Goal: Task Accomplishment & Management: Complete application form

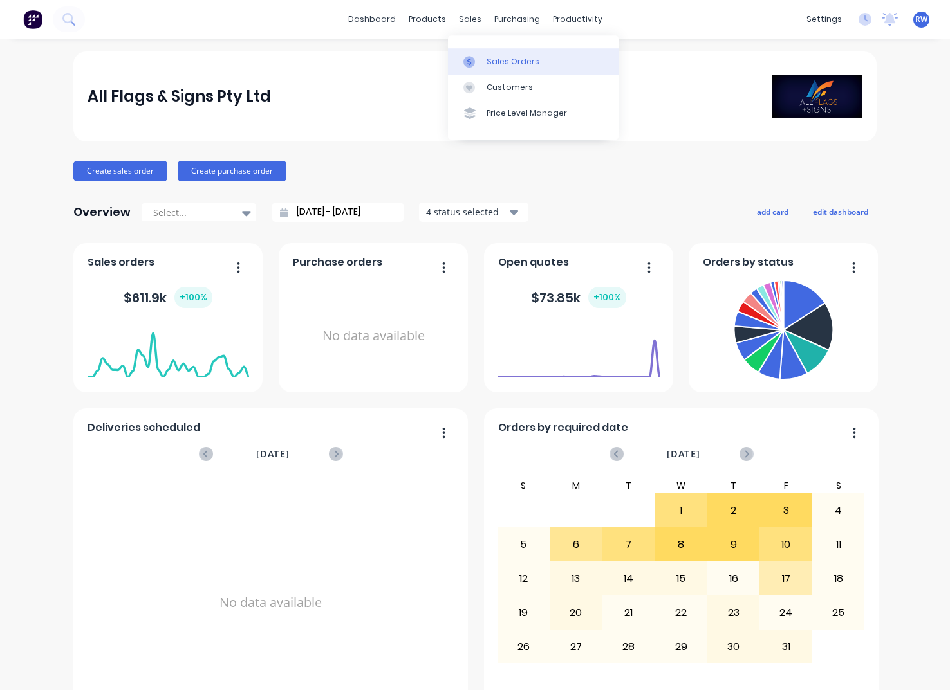
click at [508, 59] on div "Sales Orders" at bounding box center [512, 62] width 53 height 12
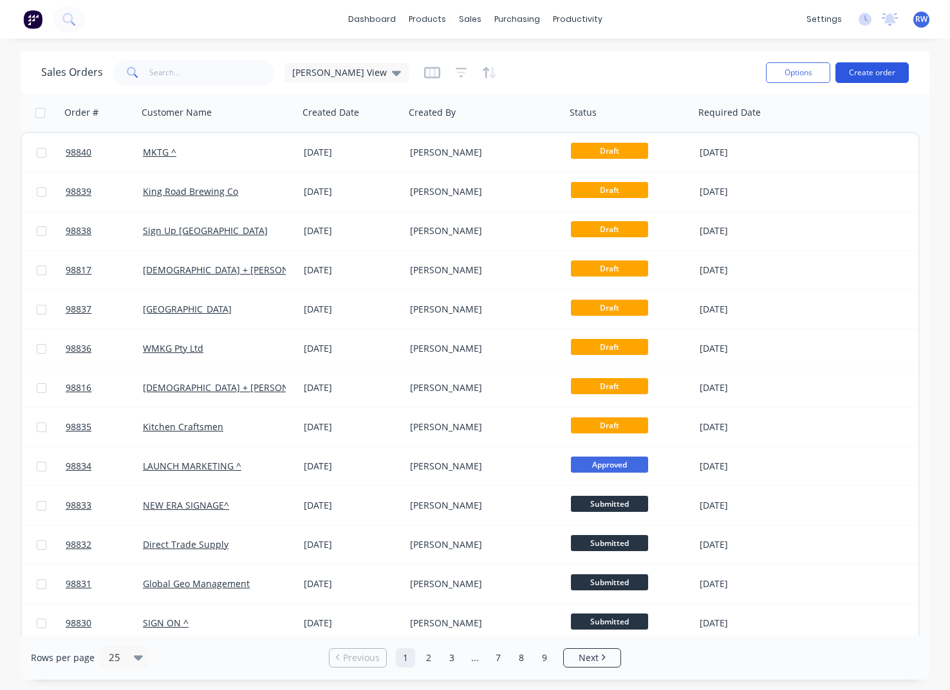
click at [868, 74] on button "Create order" at bounding box center [871, 72] width 73 height 21
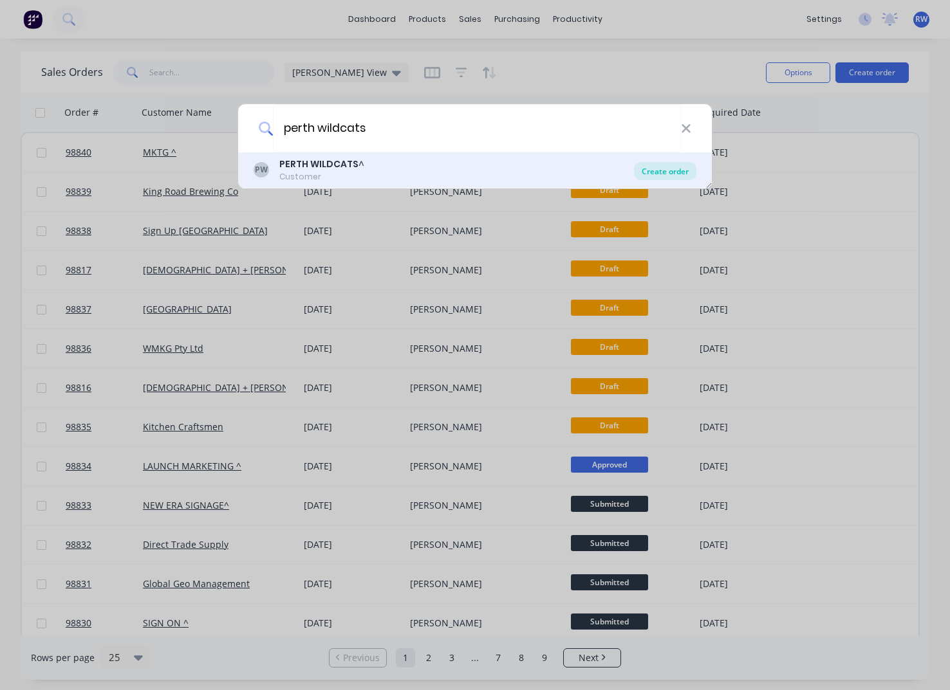
type input "perth wildcats"
click at [681, 169] on div "Create order" at bounding box center [665, 171] width 62 height 18
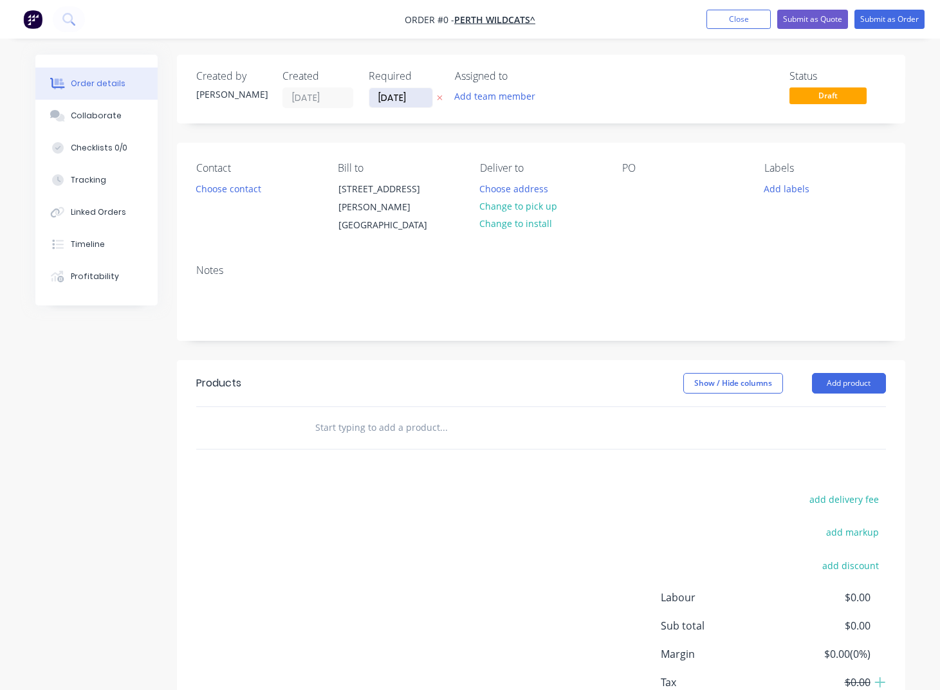
click at [422, 99] on input "[DATE]" at bounding box center [400, 97] width 63 height 19
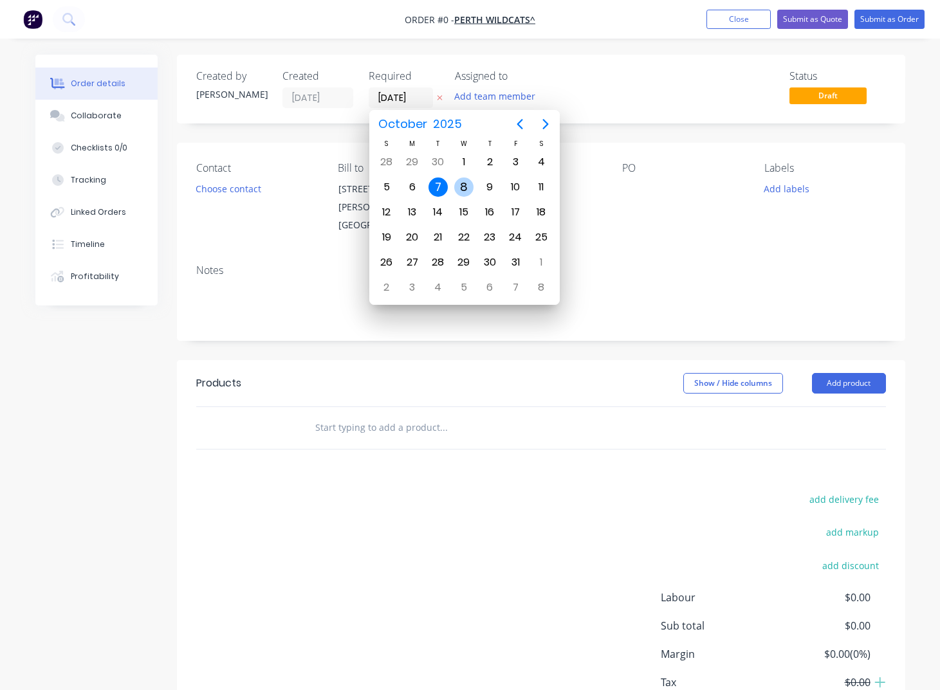
click at [461, 187] on div "8" at bounding box center [463, 187] width 19 height 19
type input "[DATE]"
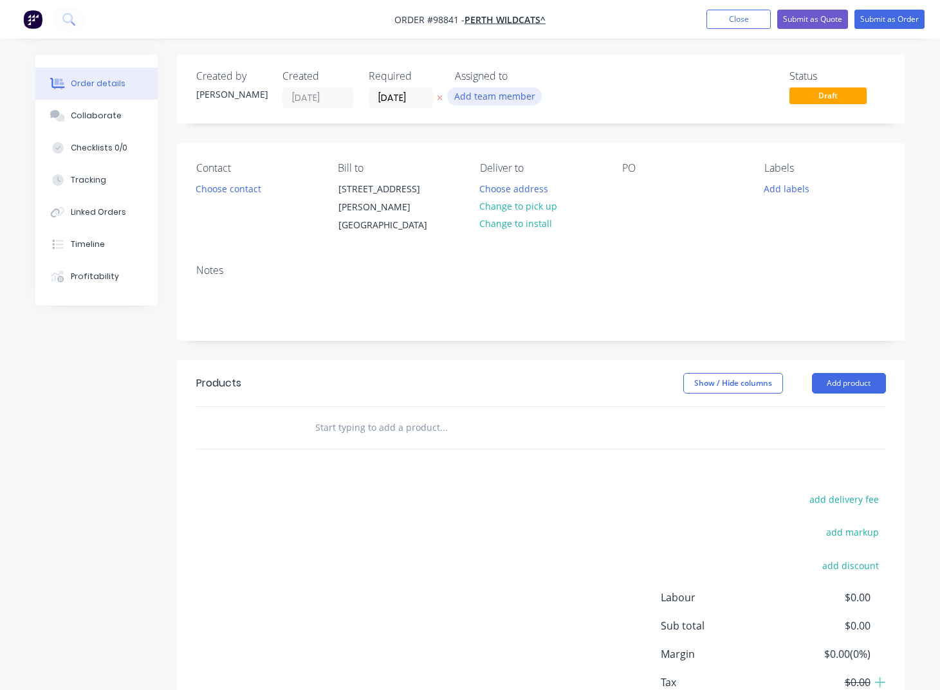
click at [495, 100] on button "Add team member" at bounding box center [494, 95] width 95 height 17
type input "[PERSON_NAME]"
click at [514, 169] on div "[PERSON_NAME]" at bounding box center [558, 168] width 129 height 14
click at [241, 193] on button "Choose contact" at bounding box center [227, 187] width 79 height 17
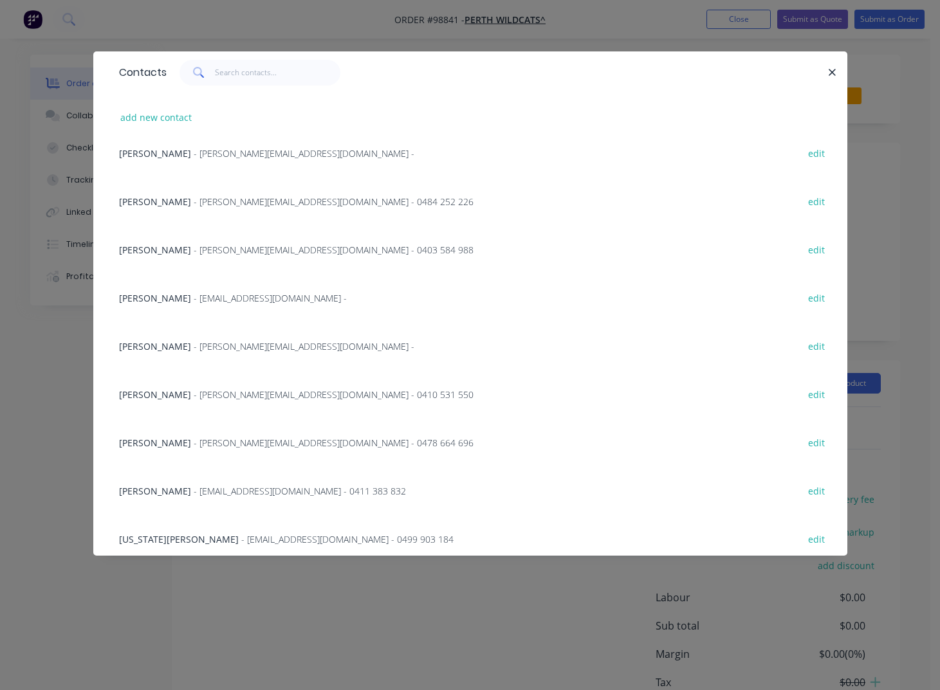
scroll to position [262, 0]
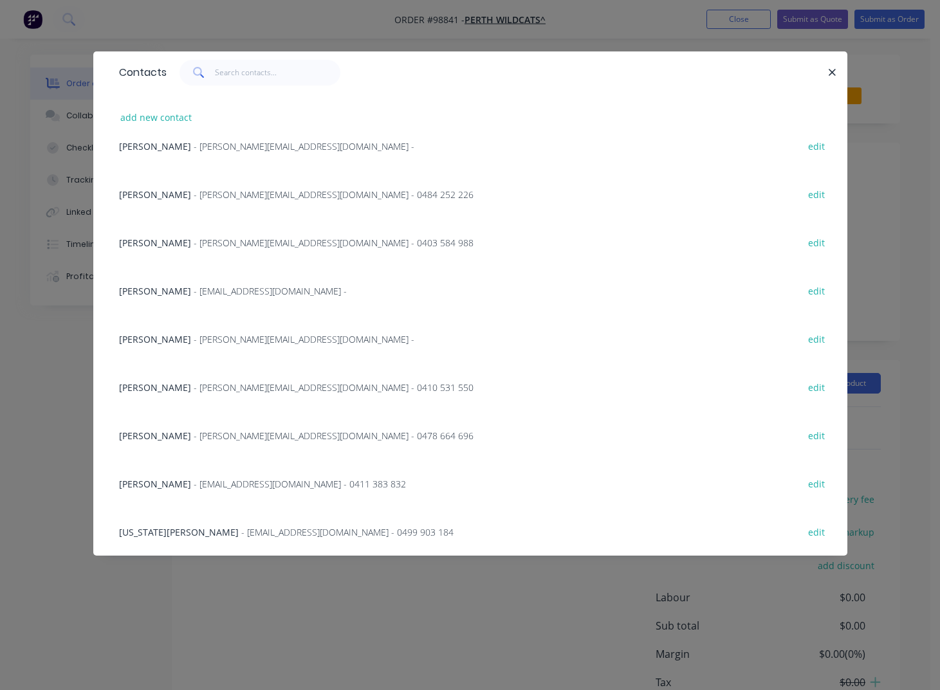
click at [248, 486] on span "- [EMAIL_ADDRESS][DOMAIN_NAME] - 0411 383 832" at bounding box center [300, 484] width 212 height 12
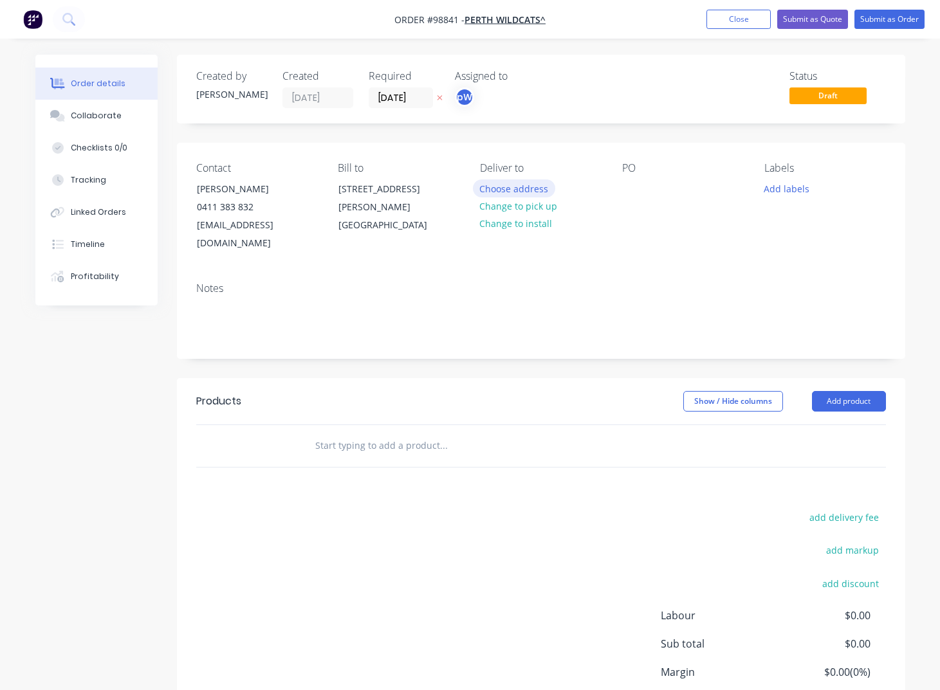
click at [511, 191] on button "Choose address" at bounding box center [514, 187] width 82 height 17
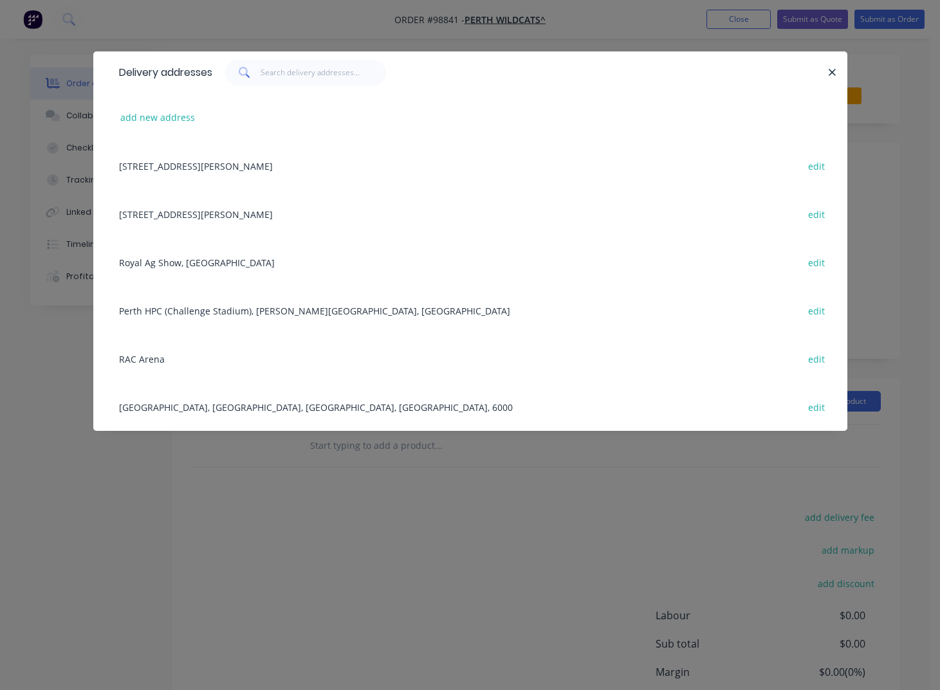
click at [299, 215] on div "[STREET_ADDRESS][PERSON_NAME] edit" at bounding box center [470, 214] width 715 height 48
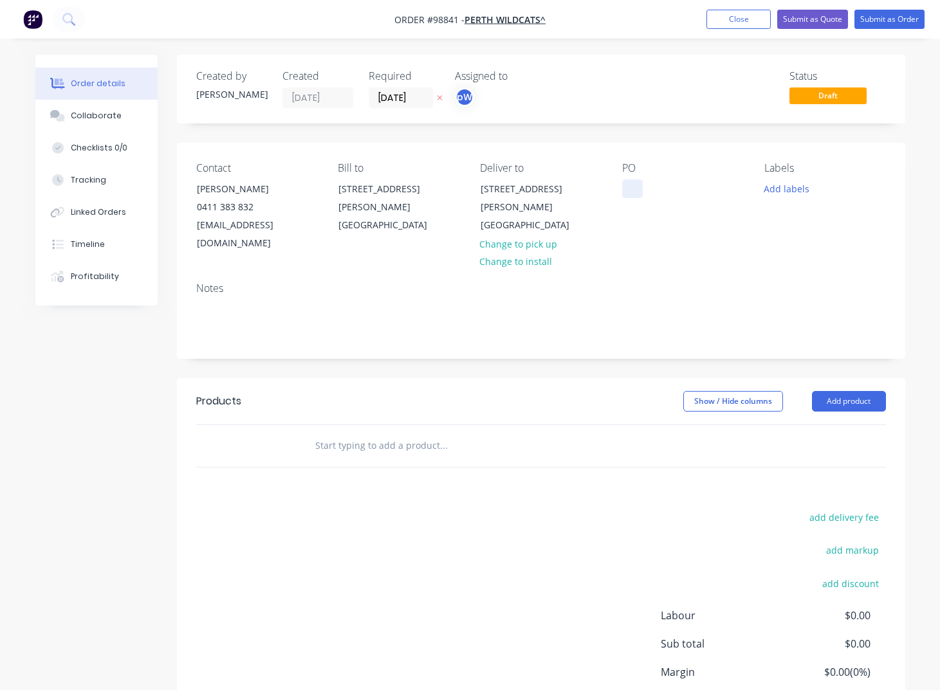
click at [632, 190] on div at bounding box center [632, 188] width 21 height 19
click at [786, 190] on button "Add labels" at bounding box center [786, 187] width 59 height 17
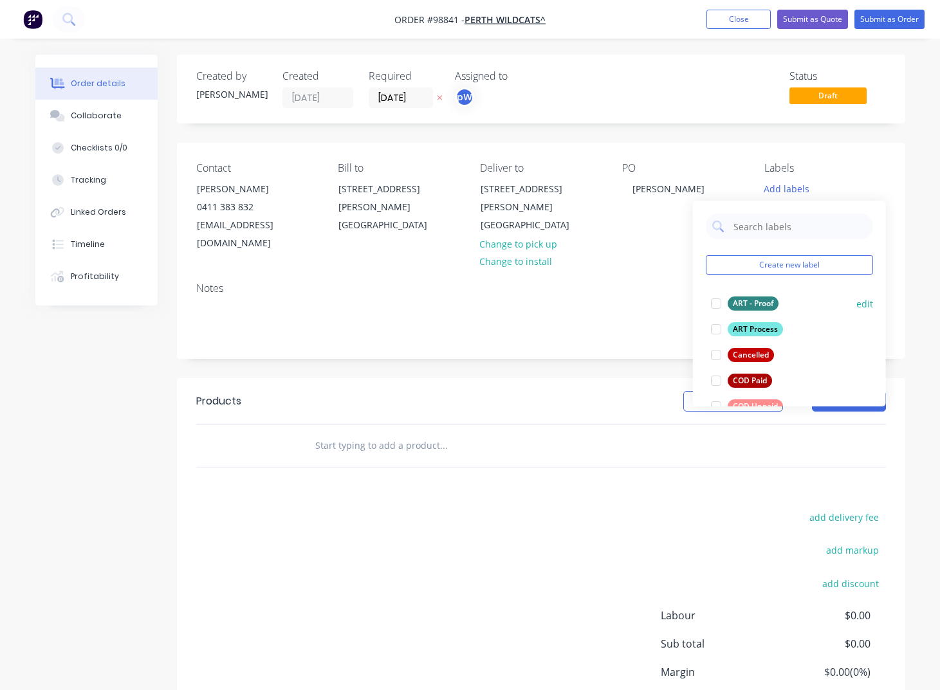
click at [753, 328] on div "ART Process" at bounding box center [755, 329] width 55 height 14
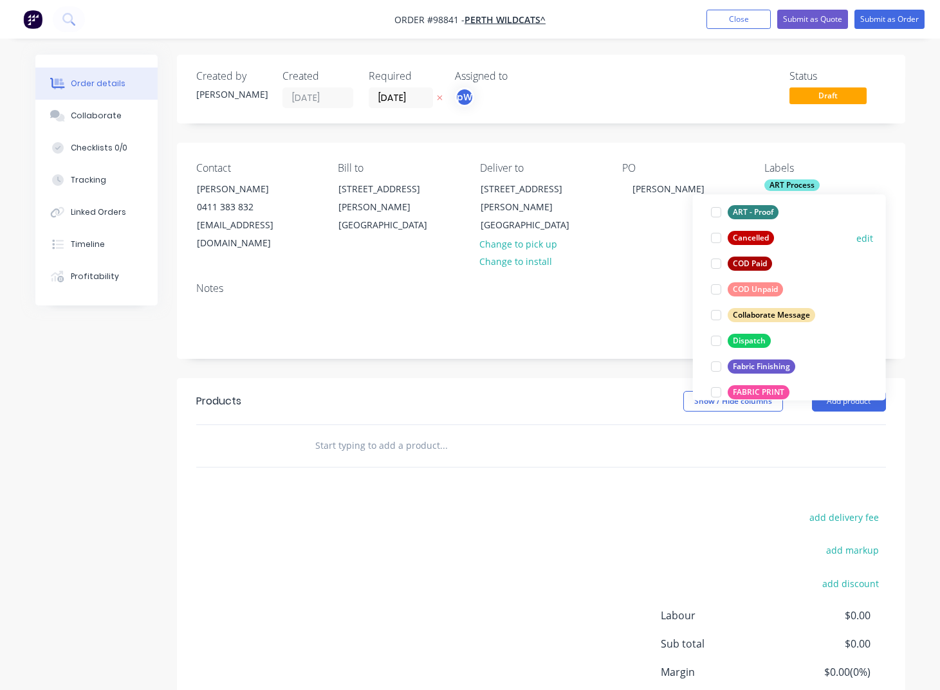
scroll to position [118, 0]
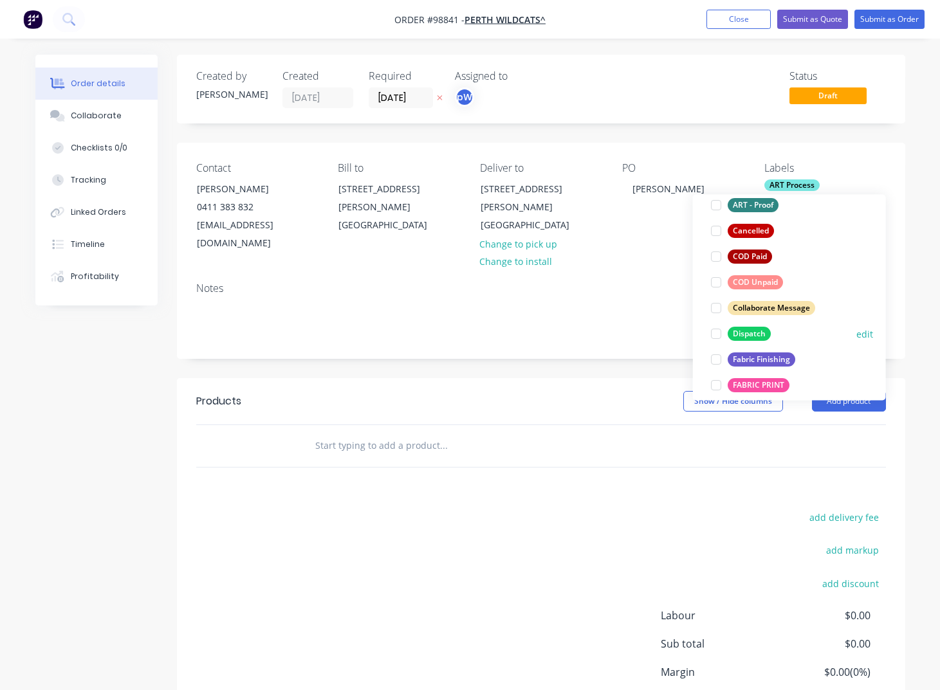
click at [746, 333] on div "Dispatch" at bounding box center [749, 334] width 43 height 14
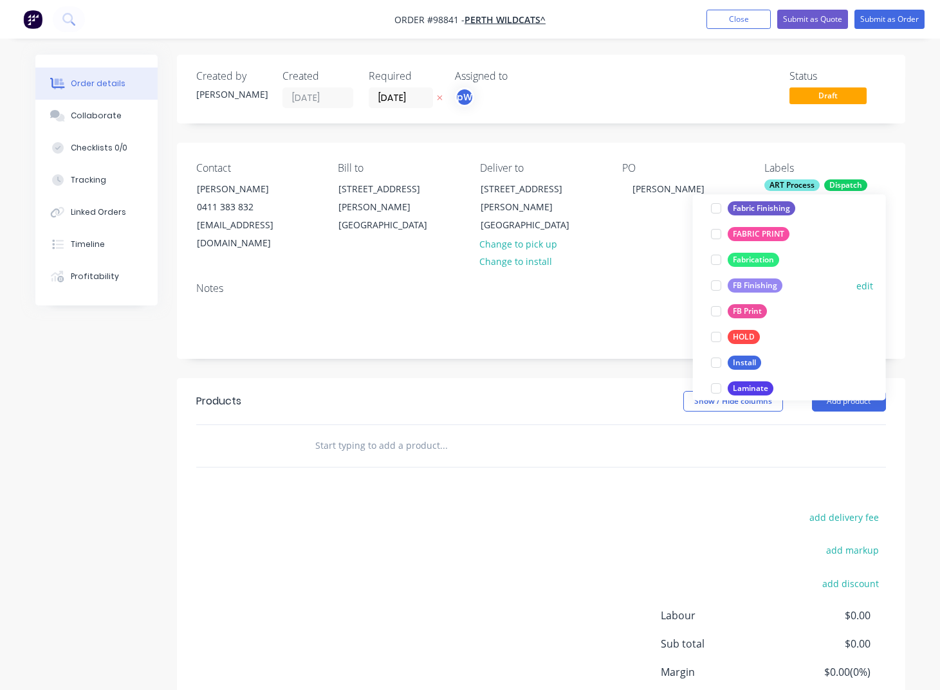
click at [745, 286] on div "FB Finishing" at bounding box center [755, 286] width 55 height 14
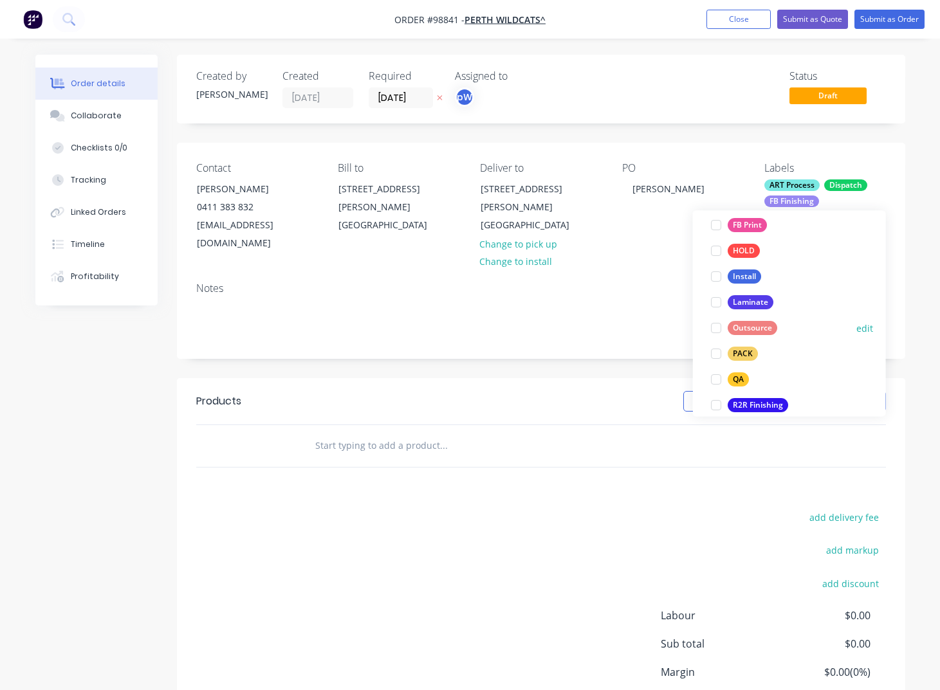
scroll to position [356, 0]
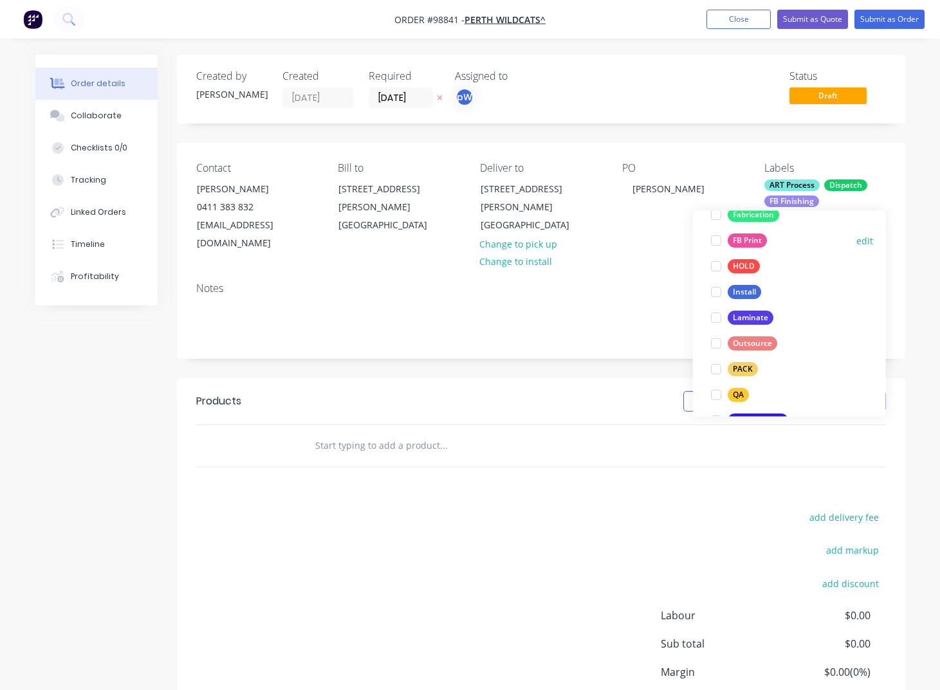
click at [745, 244] on div "FB Print" at bounding box center [747, 241] width 39 height 14
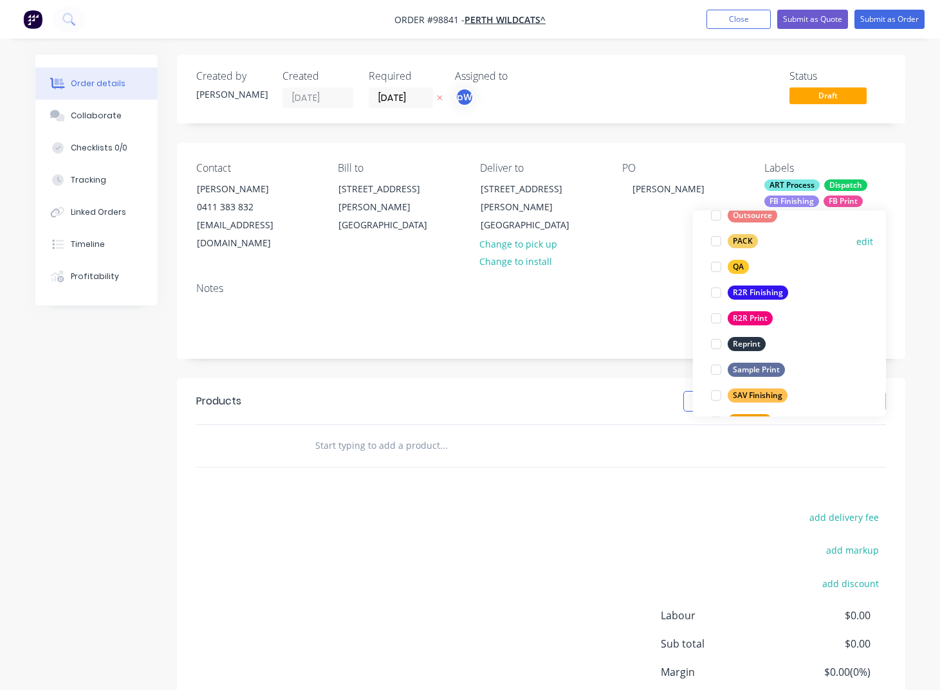
click at [742, 244] on div "PACK" at bounding box center [743, 242] width 30 height 14
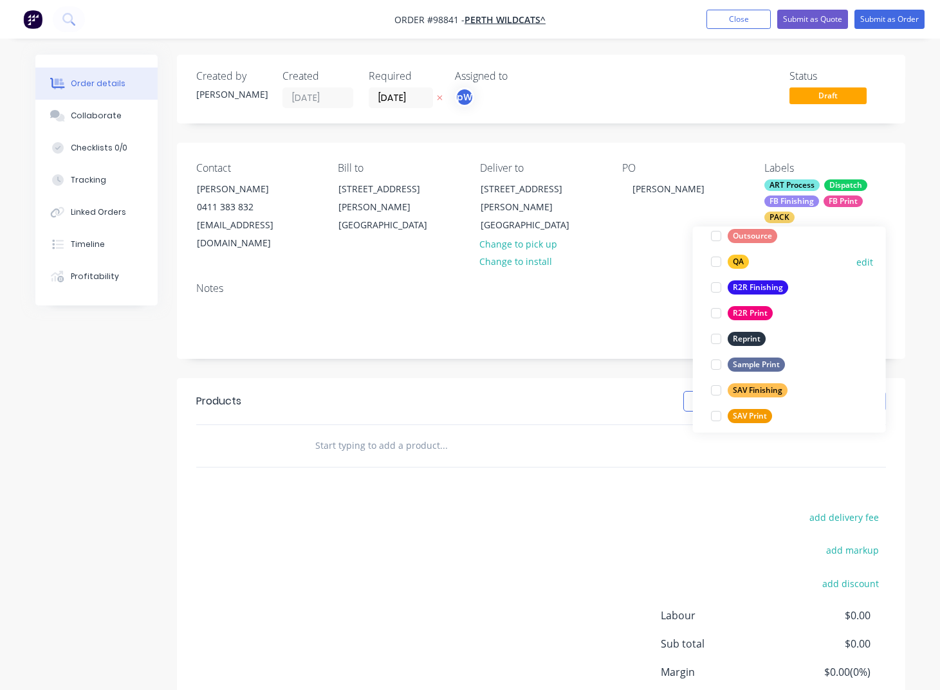
click at [737, 262] on div "QA" at bounding box center [738, 262] width 21 height 14
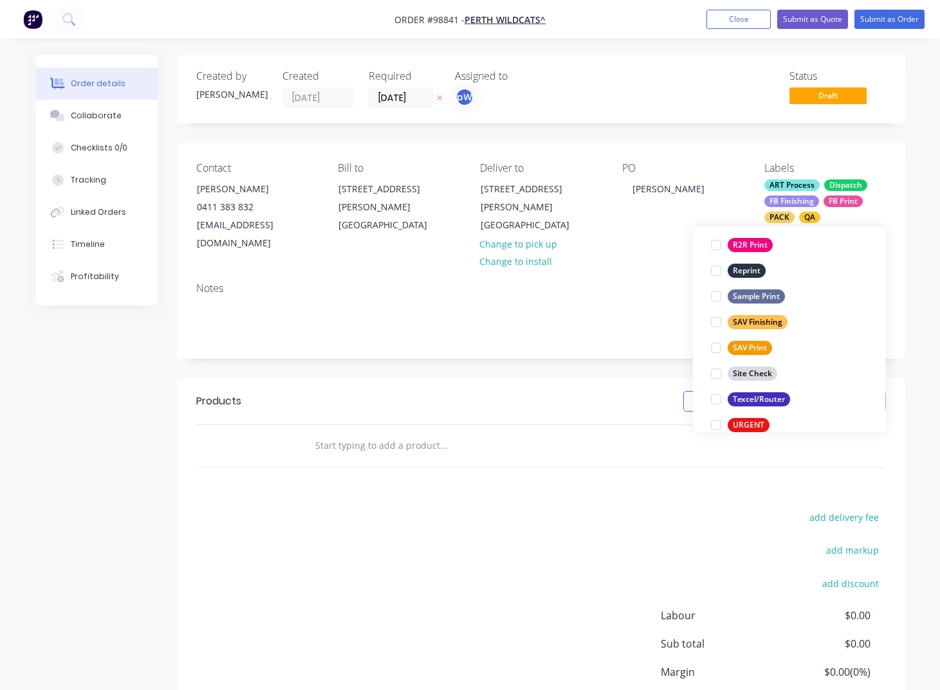
scroll to position [618, 0]
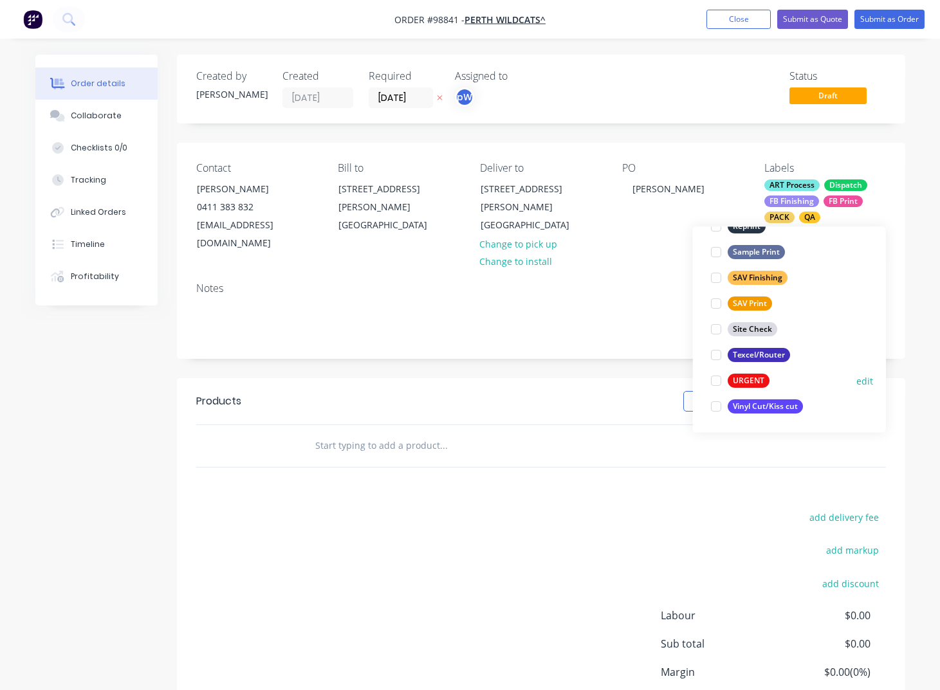
click at [750, 378] on div "URGENT" at bounding box center [749, 381] width 42 height 14
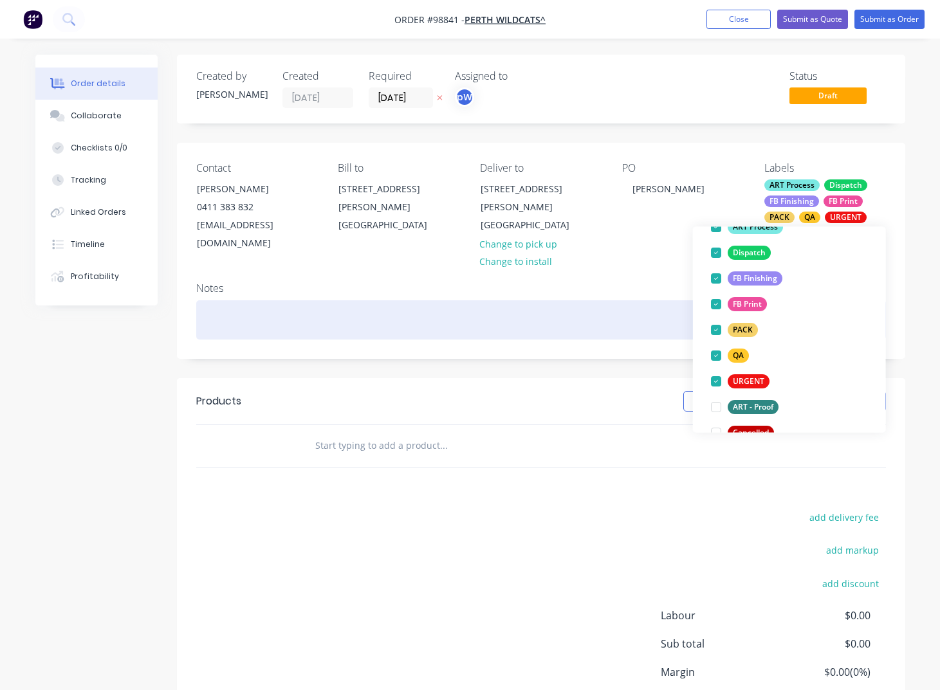
click at [224, 308] on div at bounding box center [541, 319] width 690 height 39
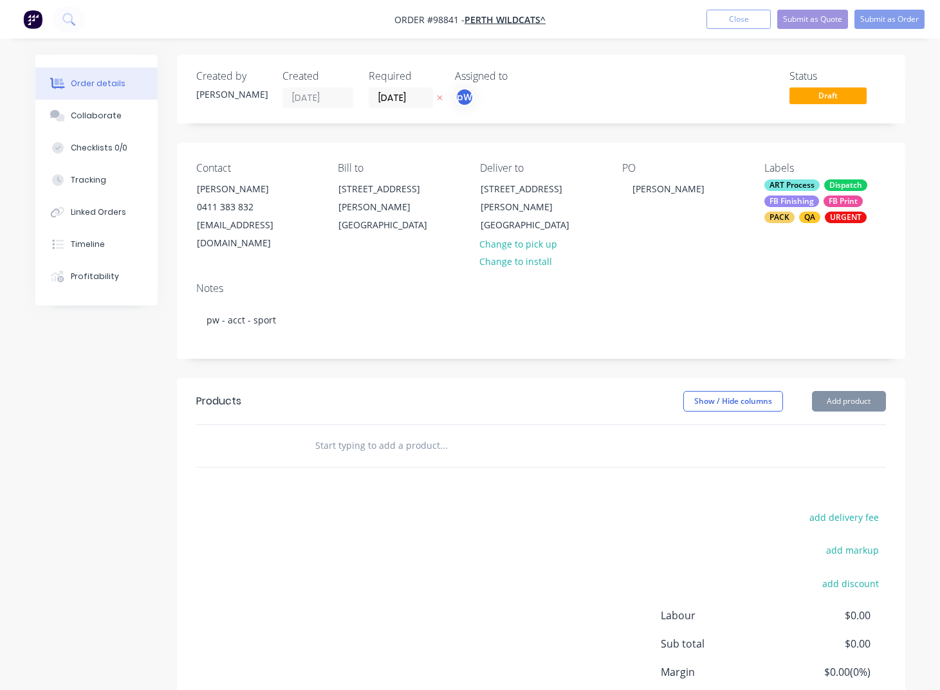
click at [367, 434] on input "text" at bounding box center [443, 446] width 257 height 26
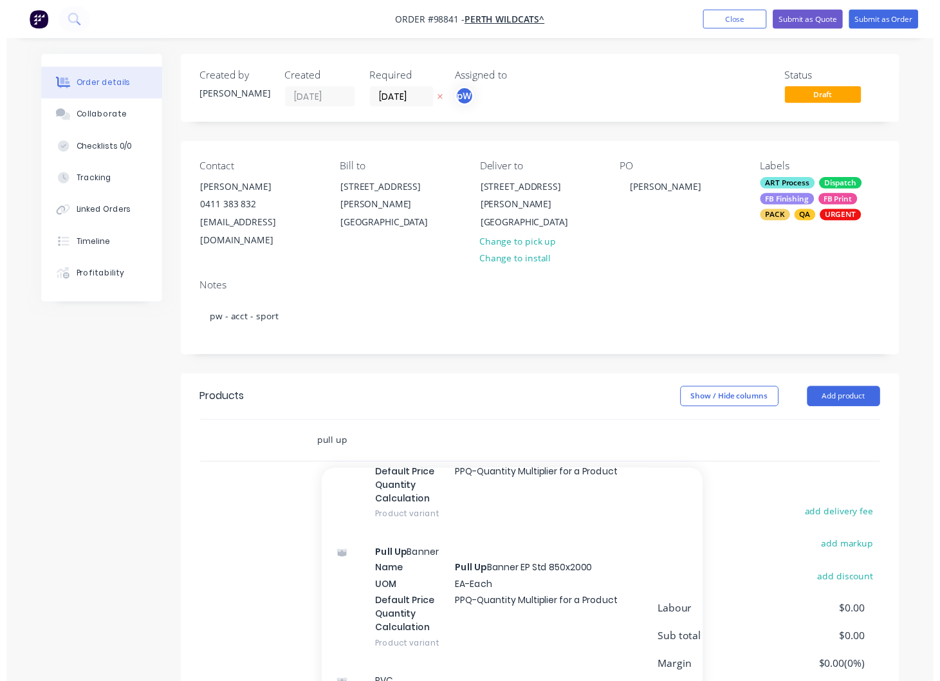
scroll to position [778, 0]
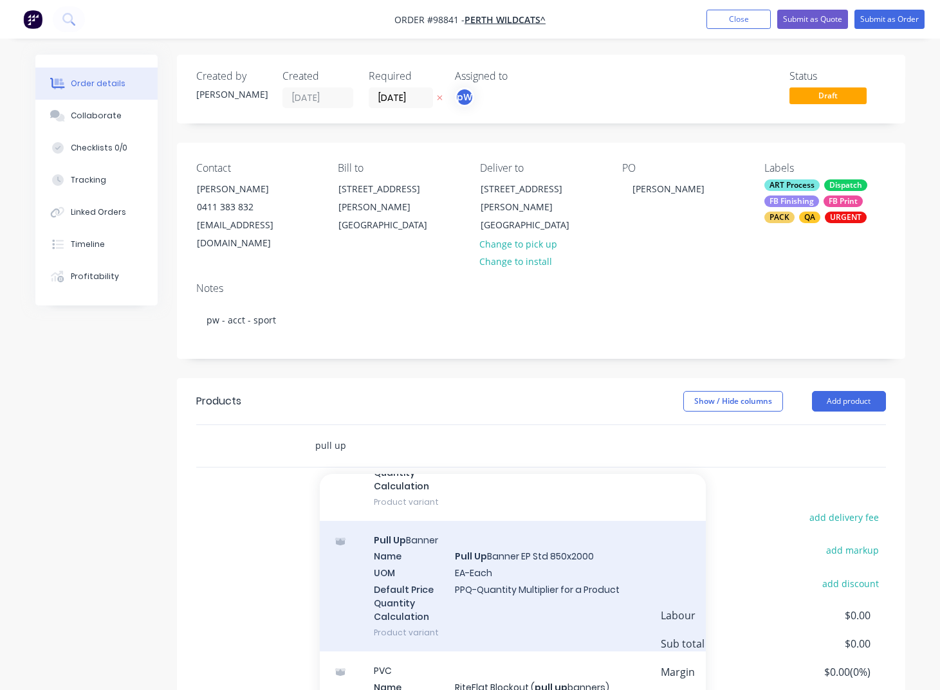
type input "pull up"
click at [486, 552] on div "Pull Up Banner Name Pull Up Banner EP Std 850x2000 UOM EA-Each Default Price Qu…" at bounding box center [513, 586] width 386 height 131
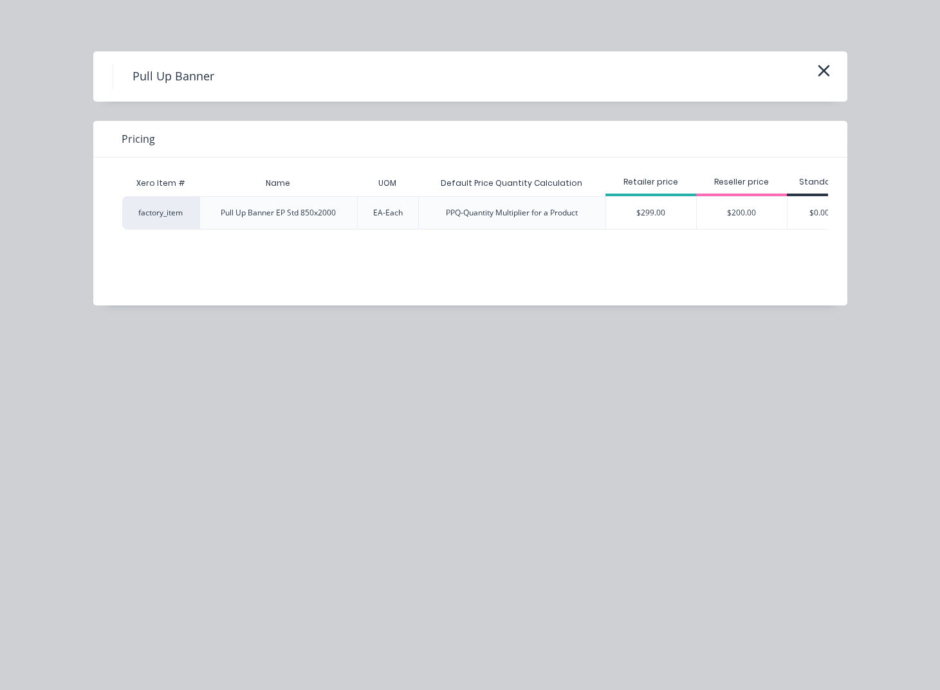
click at [648, 212] on div "$299.00" at bounding box center [651, 213] width 90 height 32
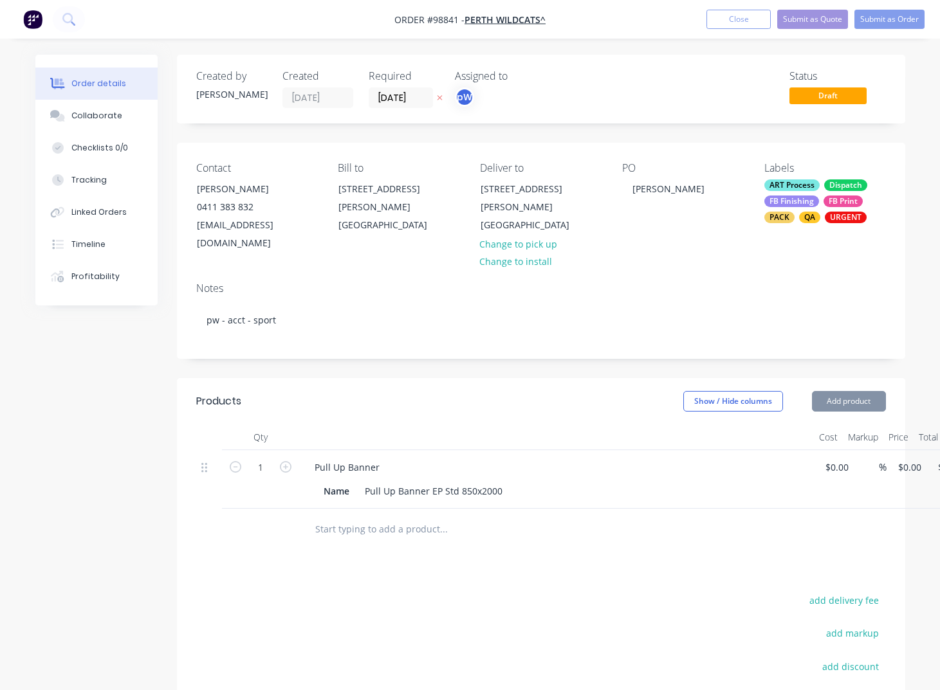
type input "$299.00"
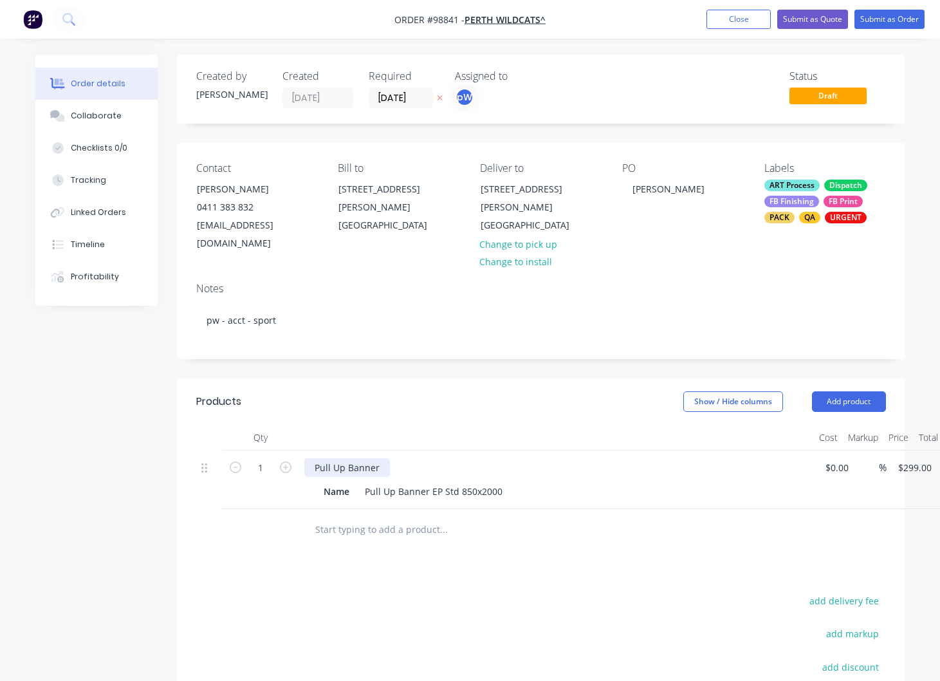
click at [380, 458] on div "Pull Up Banner" at bounding box center [347, 467] width 86 height 19
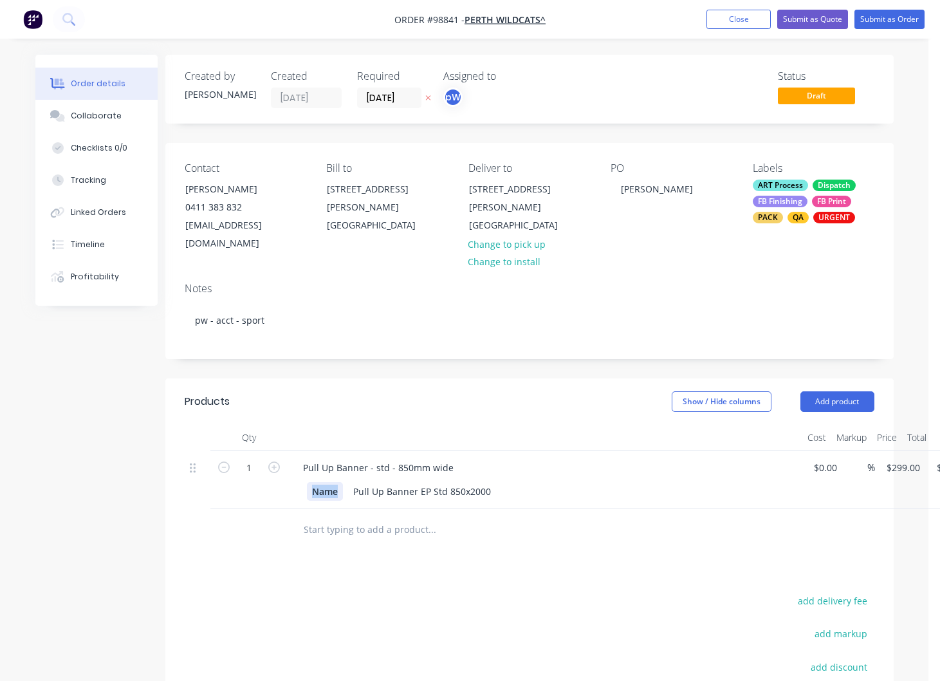
scroll to position [0, 11]
drag, startPoint x: 340, startPoint y: 472, endPoint x: 303, endPoint y: 472, distance: 37.3
click at [308, 482] on div "Name" at bounding box center [326, 491] width 36 height 19
click at [316, 482] on div "Name" at bounding box center [326, 491] width 36 height 19
drag, startPoint x: 343, startPoint y: 475, endPoint x: 299, endPoint y: 473, distance: 44.4
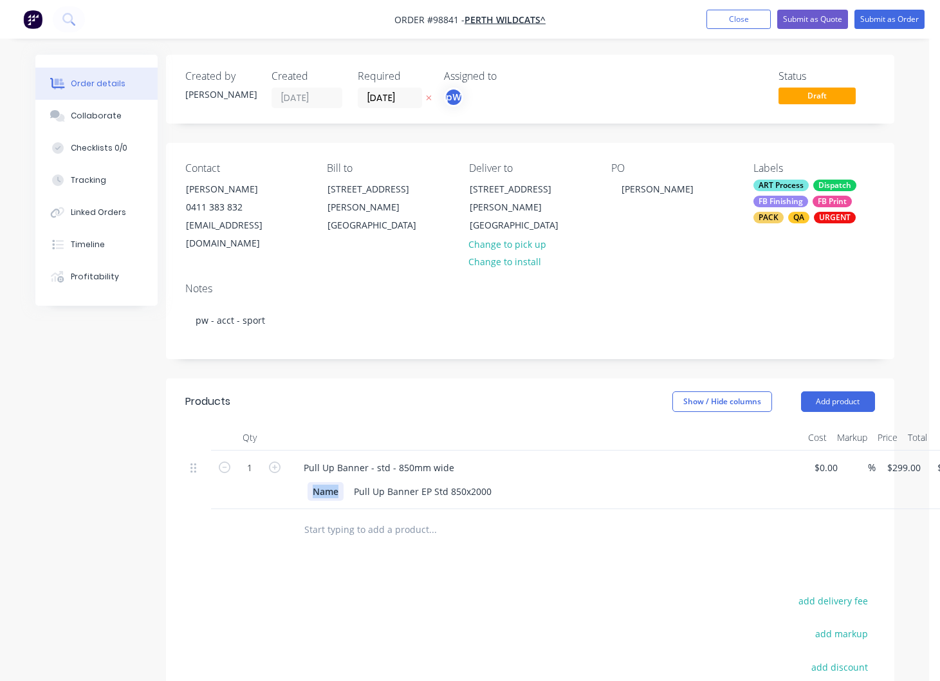
click at [308, 482] on div "Name" at bounding box center [326, 491] width 36 height 19
click at [273, 461] on icon "button" at bounding box center [275, 467] width 12 height 12
type input "2"
type input "$598.00"
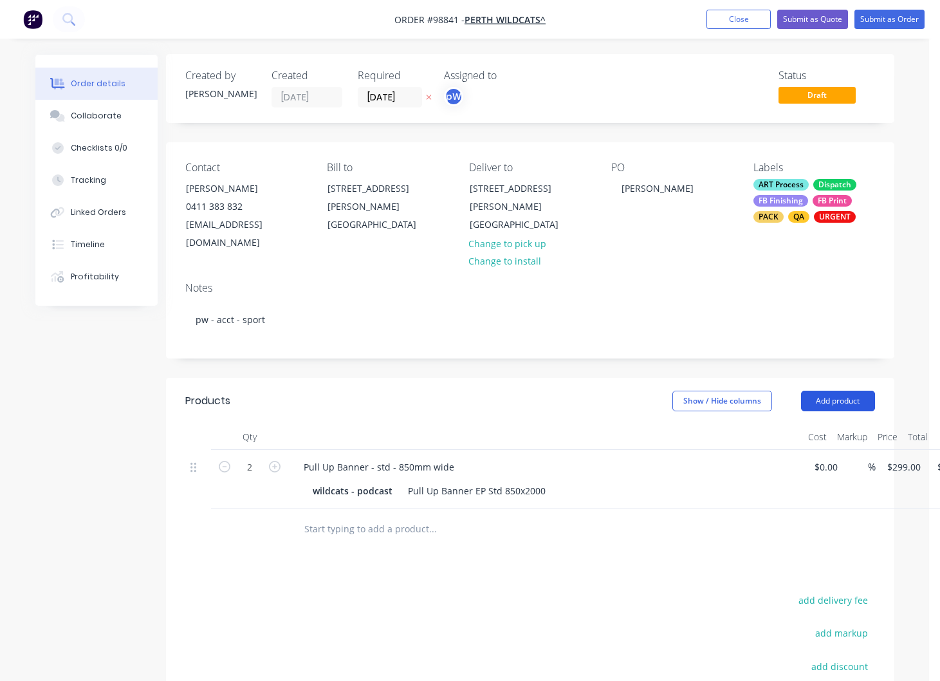
click at [836, 390] on button "Add product" at bounding box center [838, 400] width 74 height 21
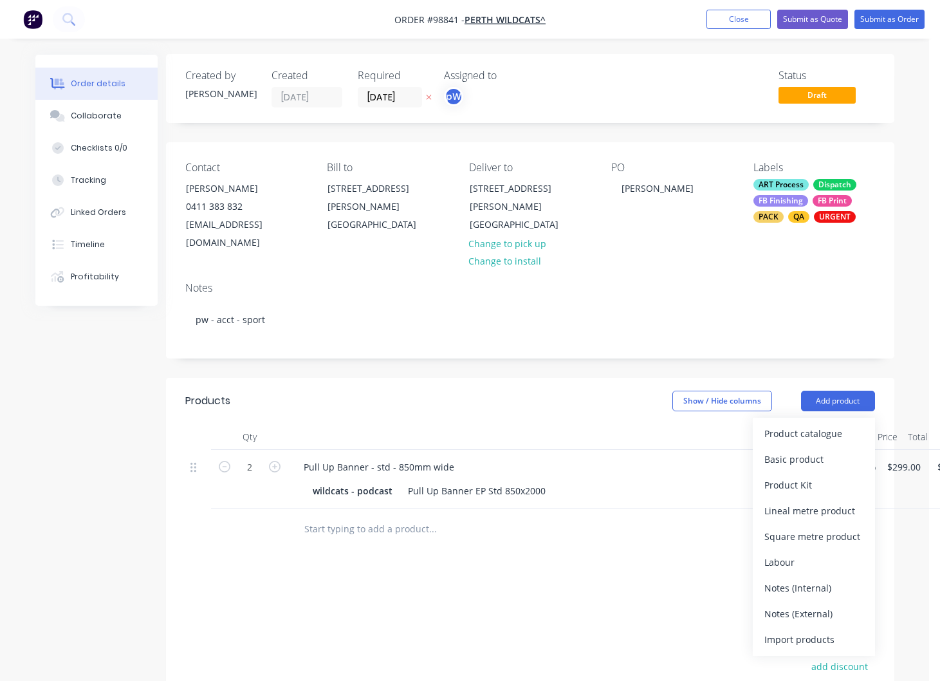
drag, startPoint x: 780, startPoint y: 590, endPoint x: 637, endPoint y: 571, distance: 144.7
click at [780, 604] on div "Notes (External)" at bounding box center [813, 613] width 99 height 19
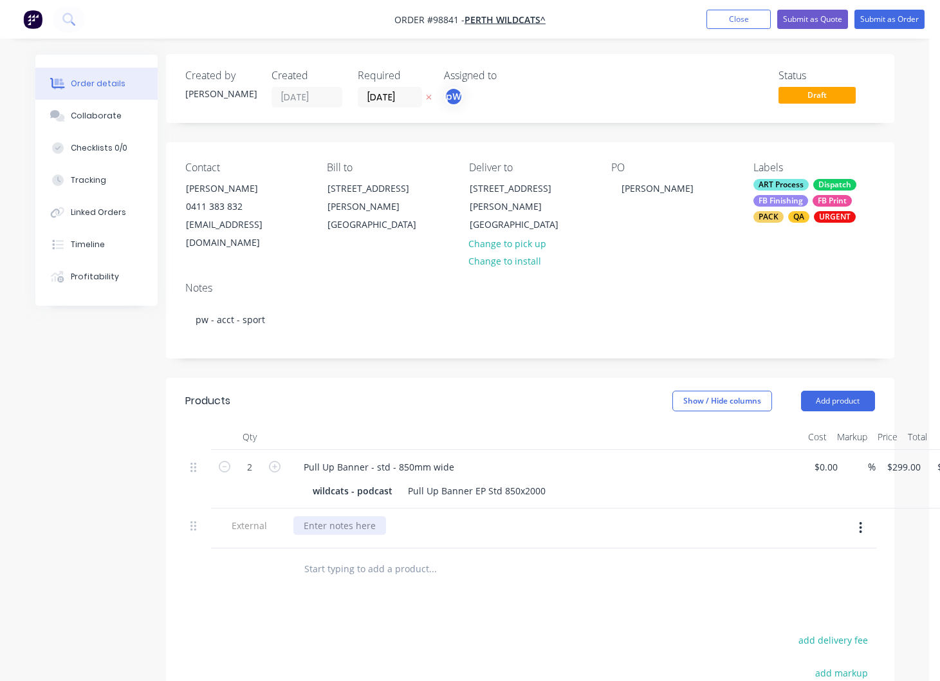
click at [340, 516] on div at bounding box center [339, 525] width 93 height 19
click at [441, 516] on div "to be delivered [DATE] 7th Otober." at bounding box center [377, 525] width 169 height 19
click at [835, 631] on button "add delivery fee" at bounding box center [833, 639] width 83 height 17
type input "55"
click at [735, 21] on button "Close" at bounding box center [738, 19] width 64 height 19
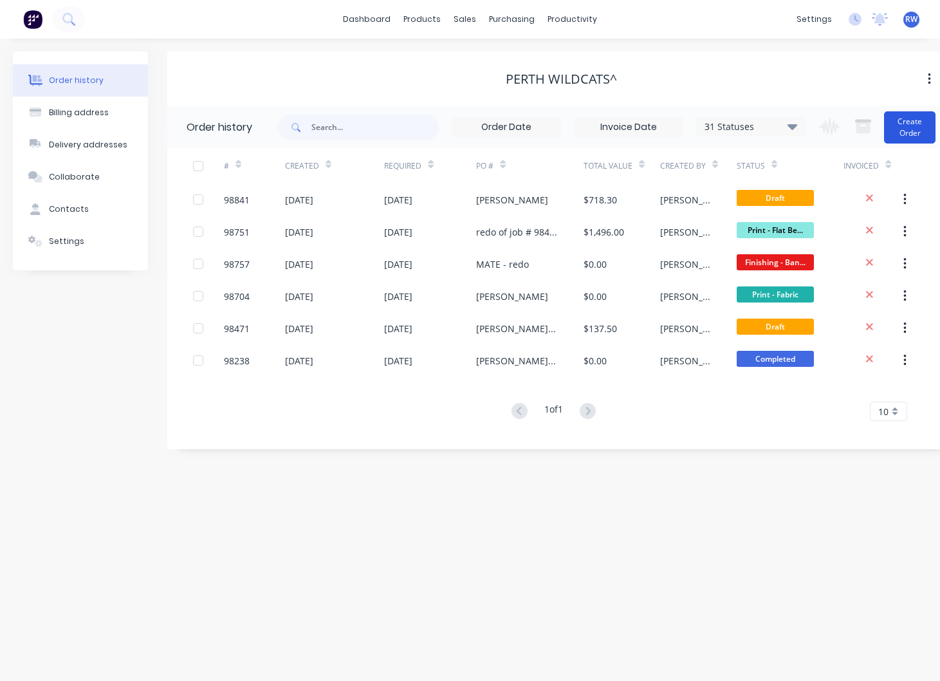
click at [907, 131] on button "Create Order" at bounding box center [909, 127] width 51 height 32
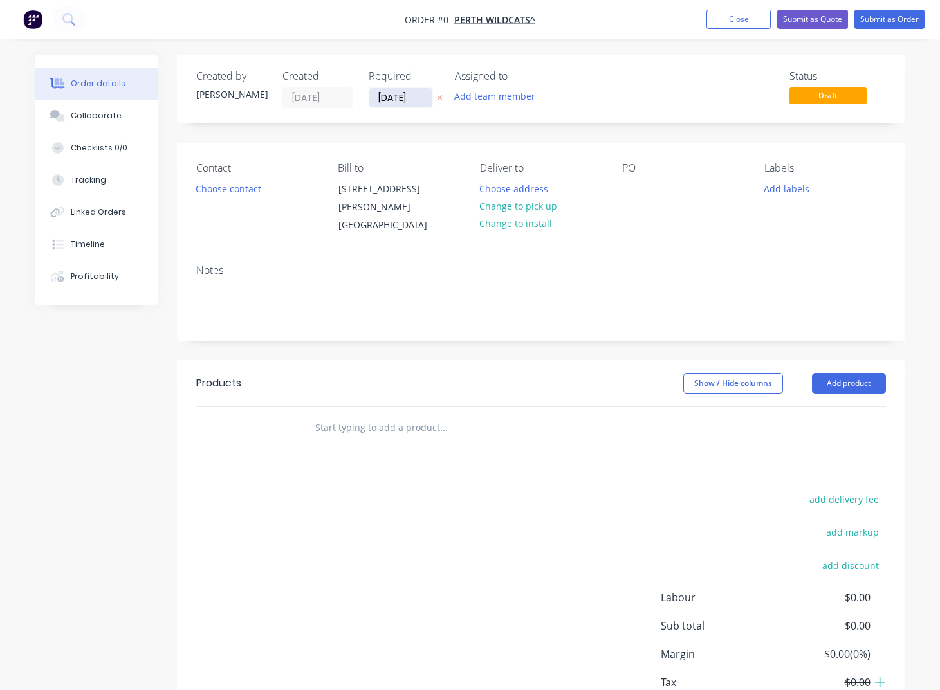
click at [421, 98] on input "[DATE]" at bounding box center [400, 97] width 63 height 19
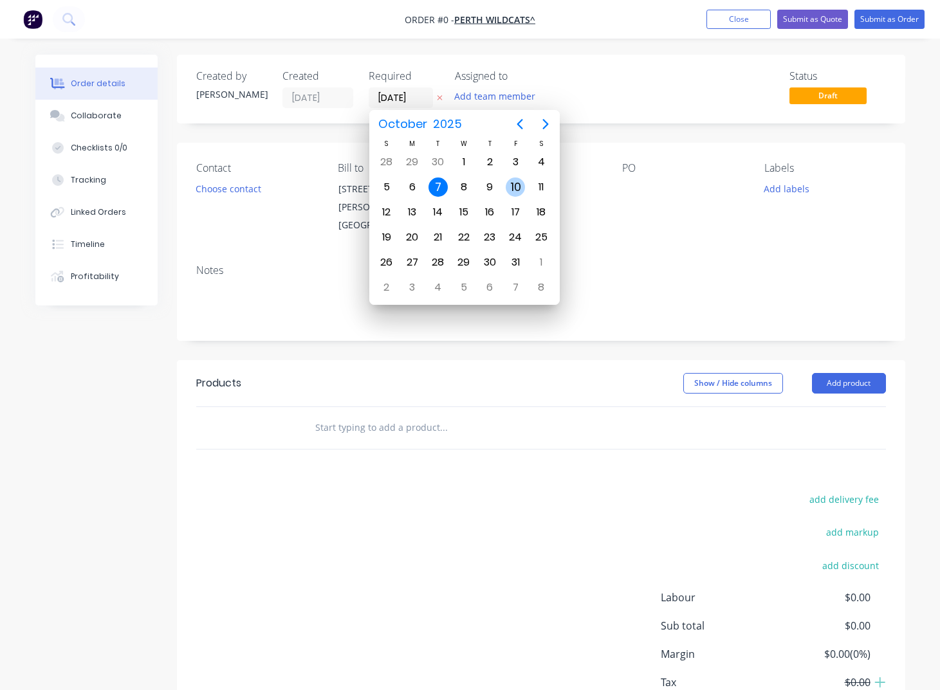
click at [516, 187] on div "10" at bounding box center [515, 187] width 19 height 19
type input "[DATE]"
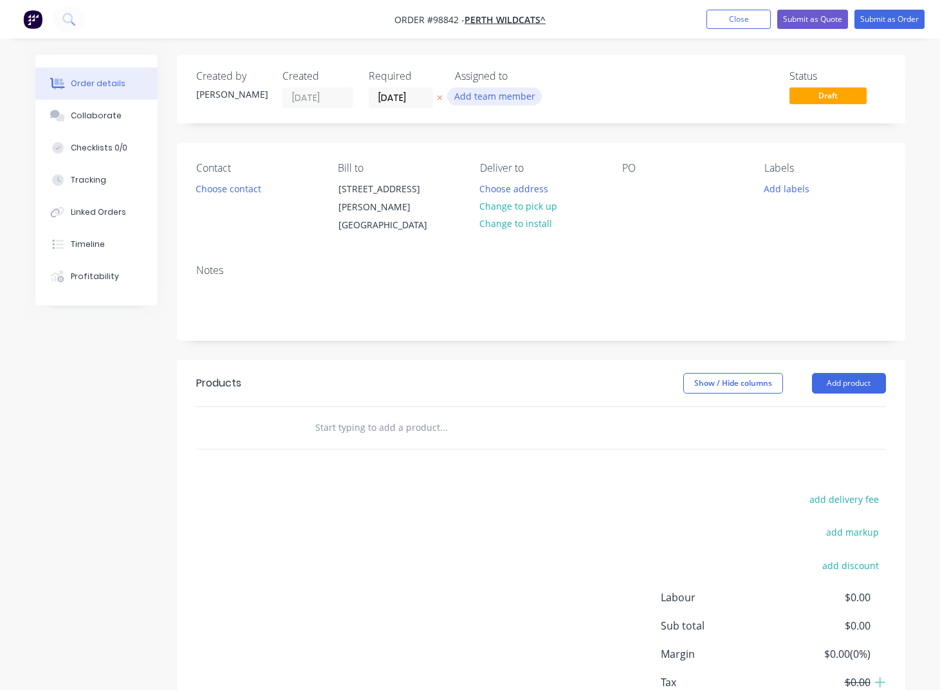
click at [489, 98] on button "Add team member" at bounding box center [494, 95] width 95 height 17
type input "[PERSON_NAME]"
click at [531, 169] on div "[PERSON_NAME]" at bounding box center [558, 168] width 129 height 14
click at [217, 197] on button "Choose contact" at bounding box center [227, 187] width 79 height 17
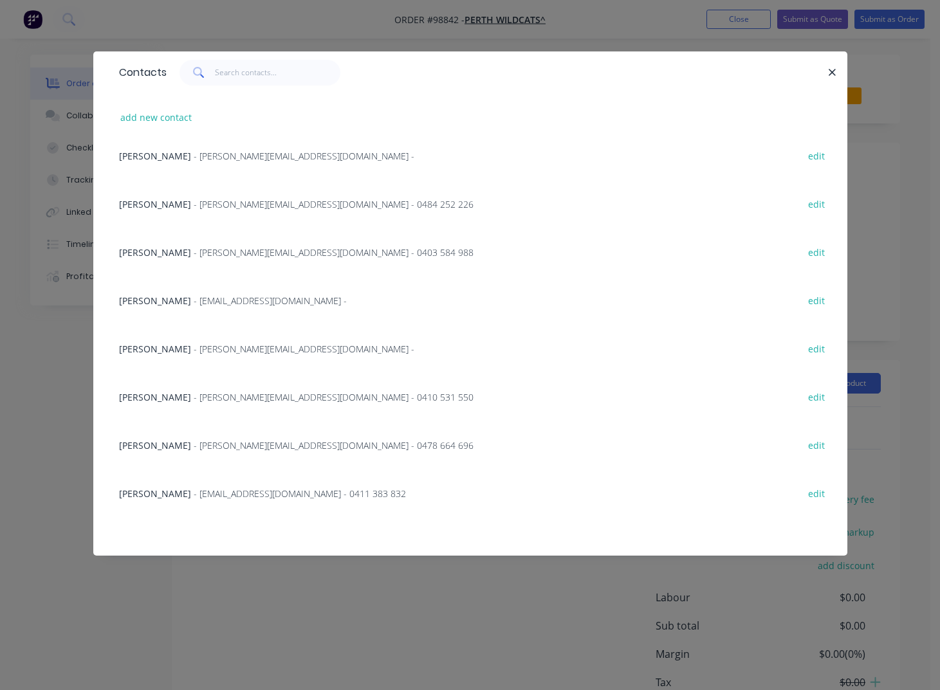
scroll to position [262, 0]
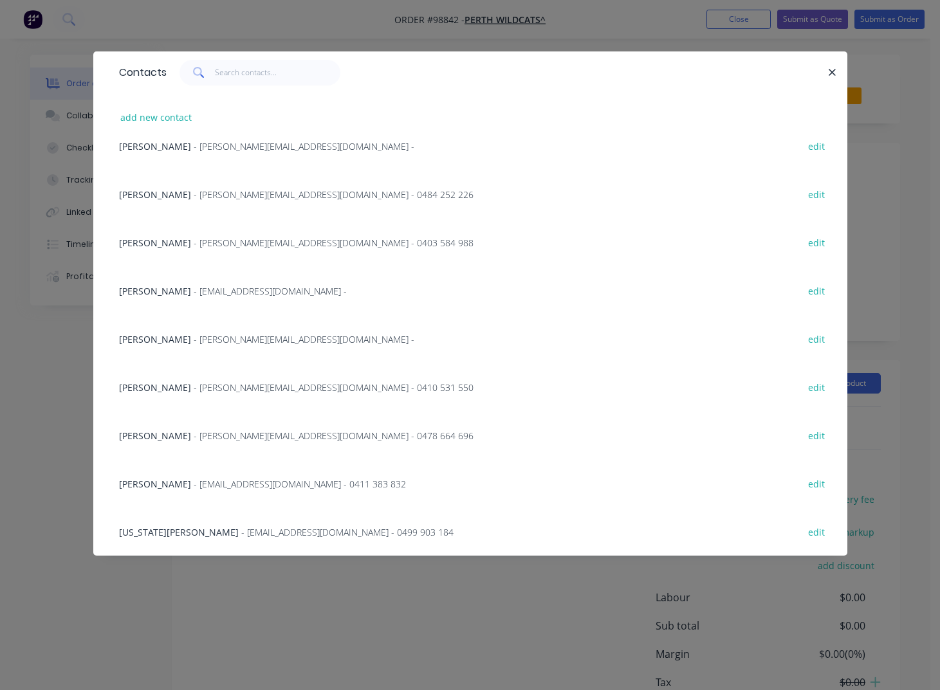
click at [185, 484] on div "[PERSON_NAME] - [EMAIL_ADDRESS][DOMAIN_NAME] - 0411 383 832" at bounding box center [262, 484] width 287 height 14
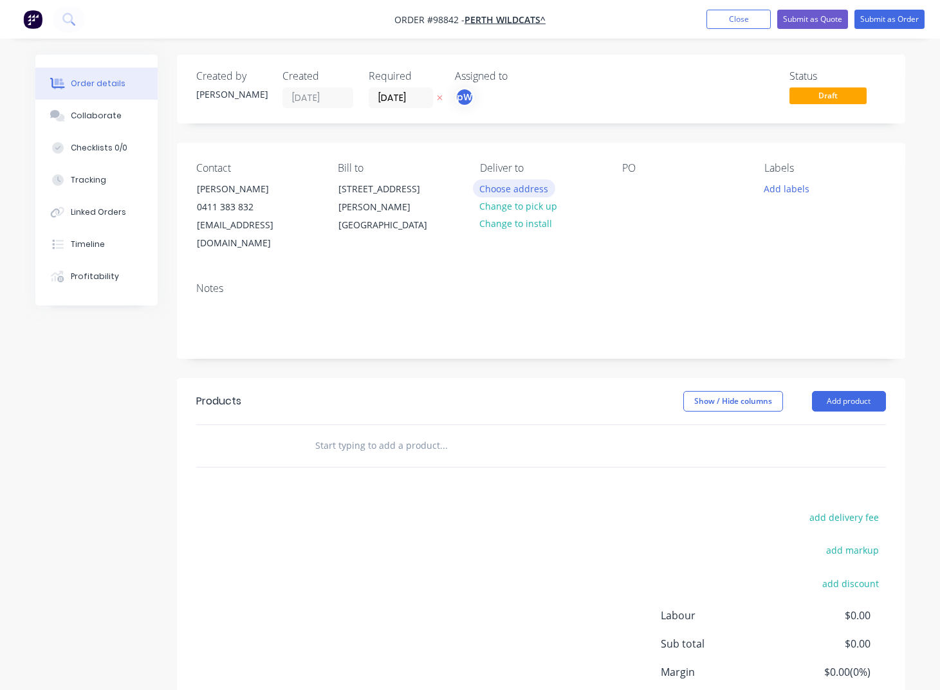
click at [504, 187] on button "Choose address" at bounding box center [514, 187] width 82 height 17
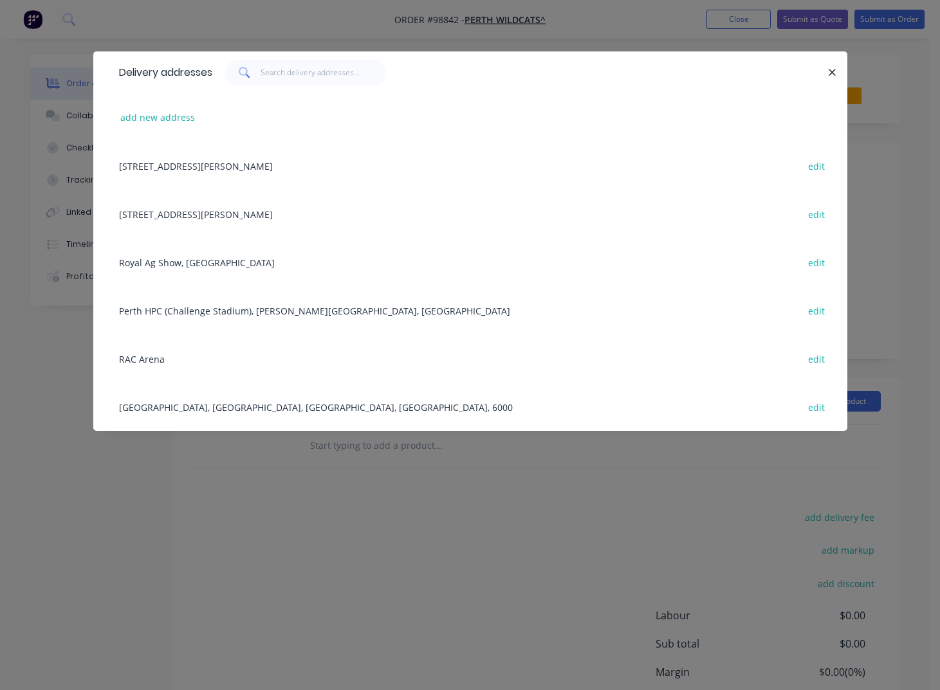
click at [307, 210] on div "[STREET_ADDRESS][PERSON_NAME] edit" at bounding box center [470, 214] width 715 height 48
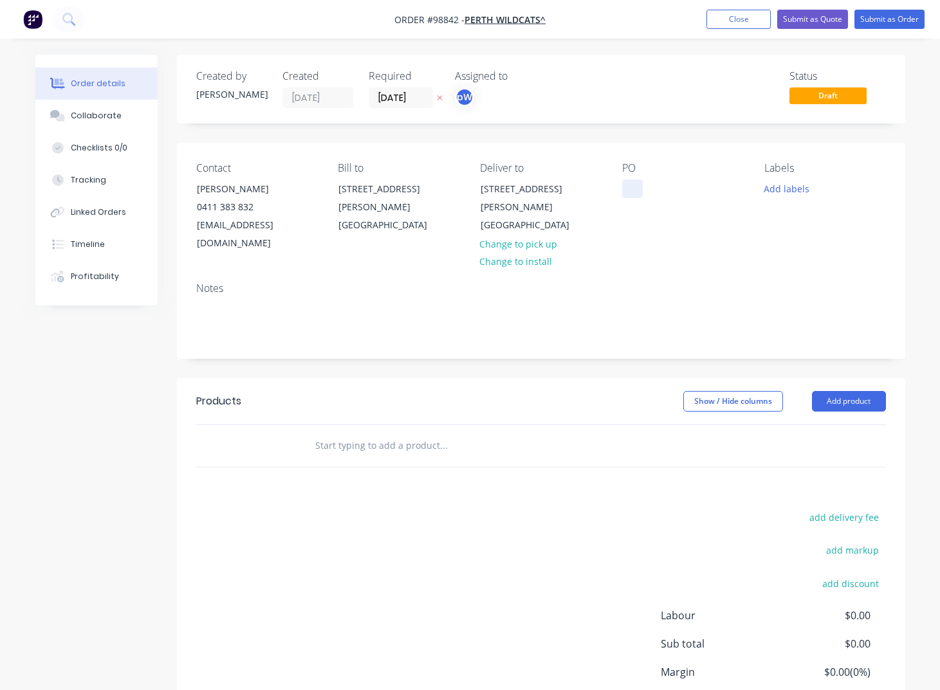
drag, startPoint x: 630, startPoint y: 190, endPoint x: 626, endPoint y: 198, distance: 9.5
click at [629, 193] on div at bounding box center [632, 188] width 21 height 19
click at [787, 193] on button "Add labels" at bounding box center [786, 187] width 59 height 17
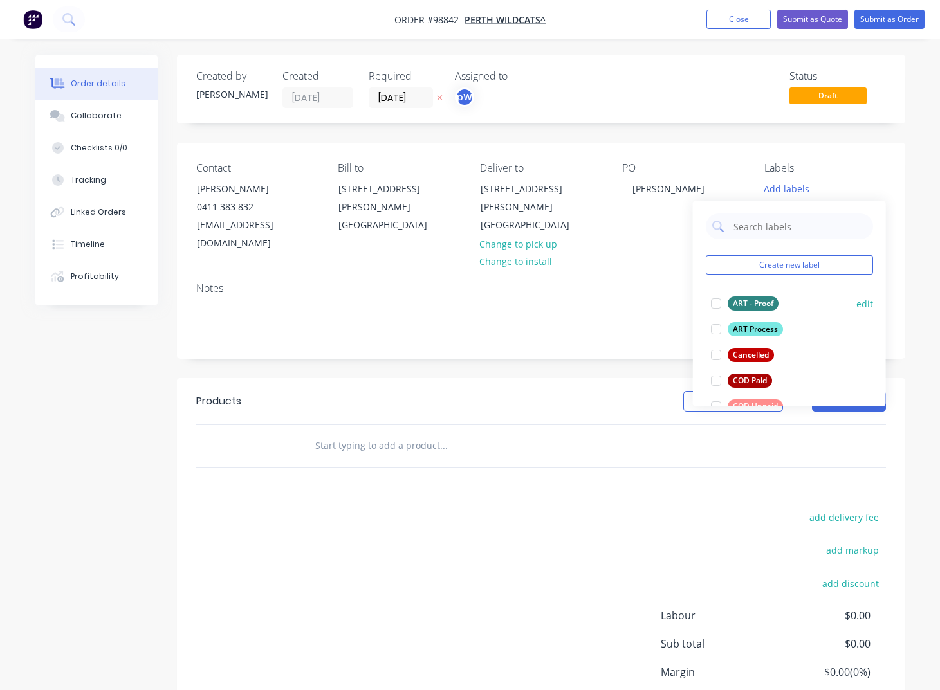
drag, startPoint x: 754, startPoint y: 301, endPoint x: 755, endPoint y: 310, distance: 9.1
click at [754, 302] on div "ART - Proof" at bounding box center [753, 304] width 51 height 14
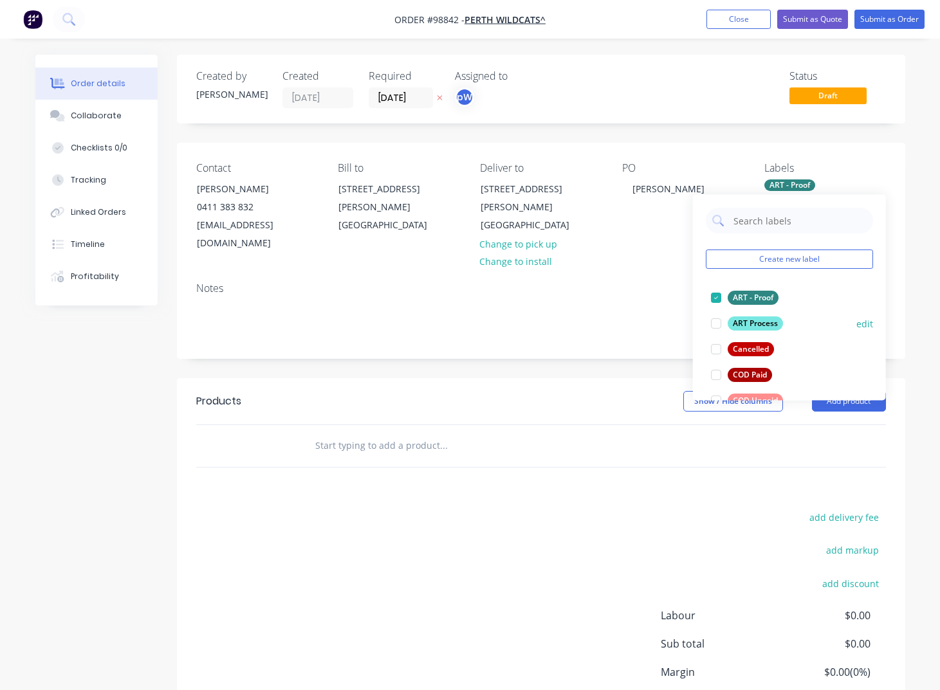
click at [756, 320] on div "ART Process" at bounding box center [755, 324] width 55 height 14
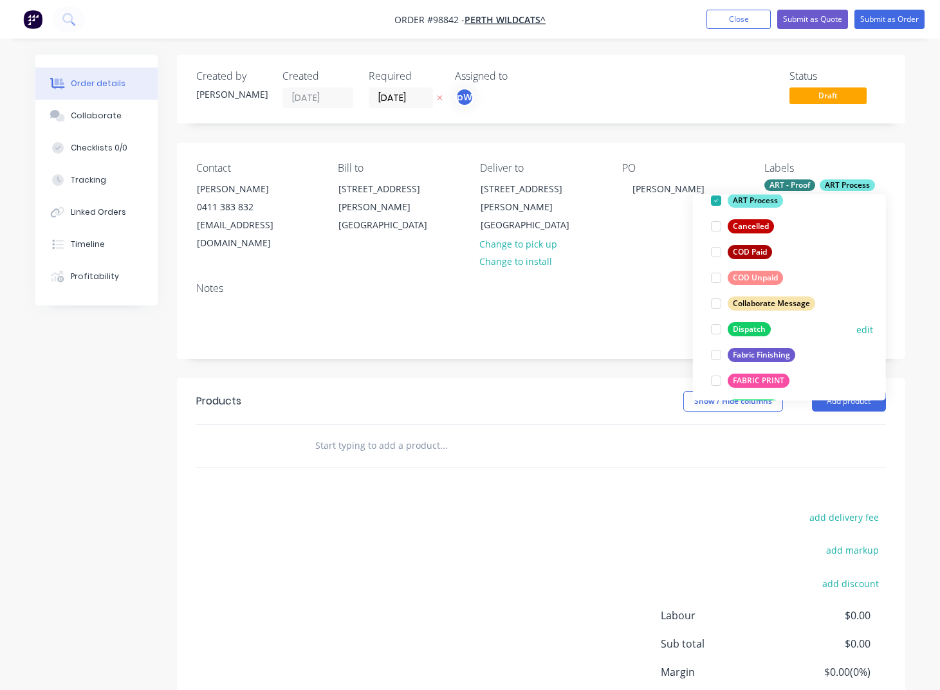
scroll to position [125, 0]
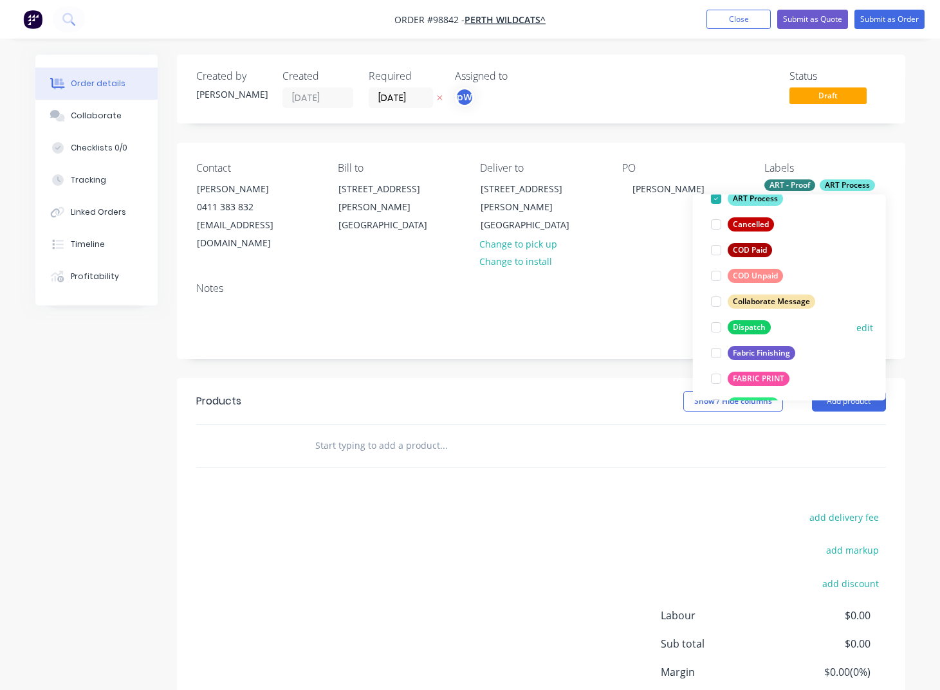
click at [748, 326] on div "Dispatch" at bounding box center [749, 327] width 43 height 14
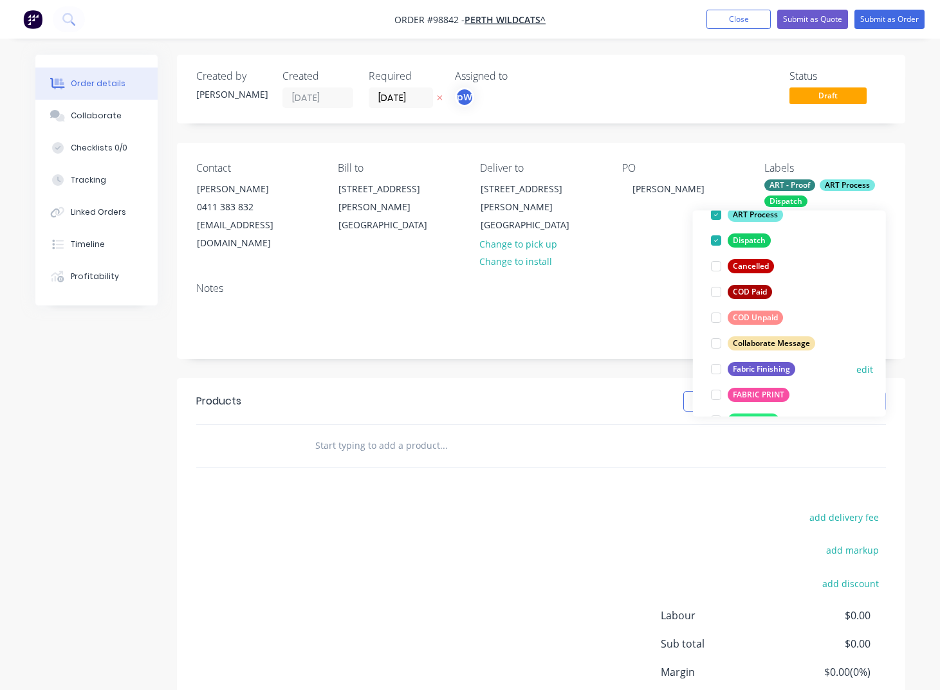
click at [750, 370] on div "Fabric Finishing" at bounding box center [762, 369] width 68 height 14
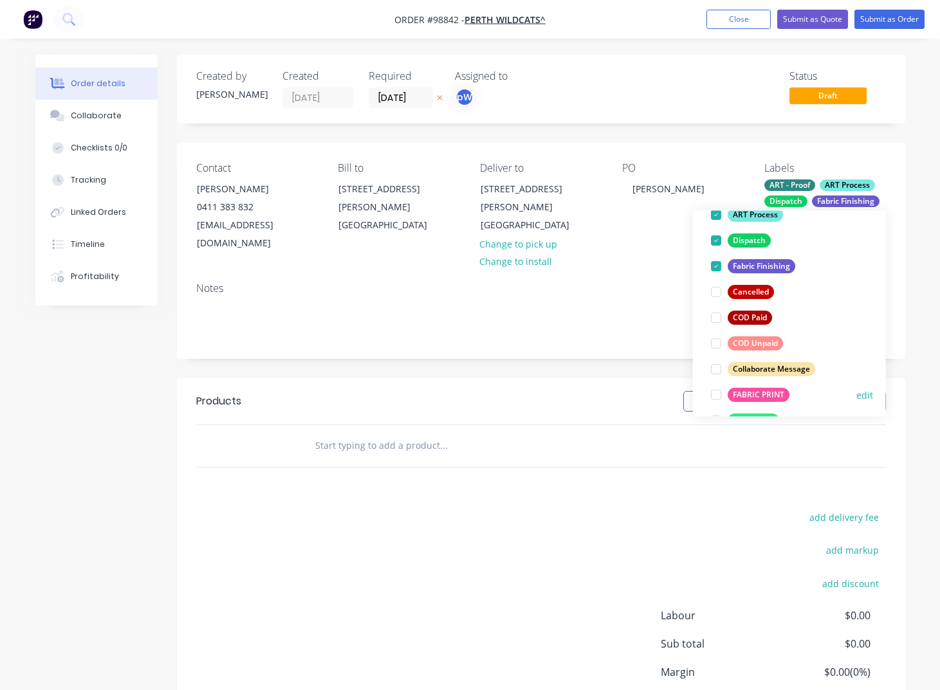
click at [757, 397] on div "FABRIC PRINT" at bounding box center [759, 395] width 62 height 14
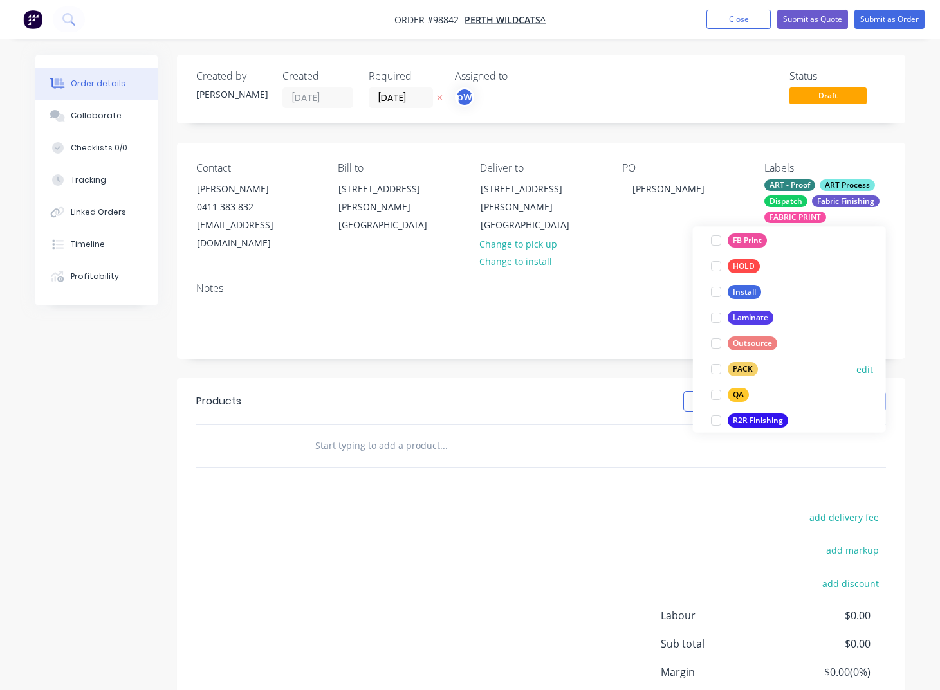
click at [747, 368] on div "PACK" at bounding box center [743, 370] width 30 height 14
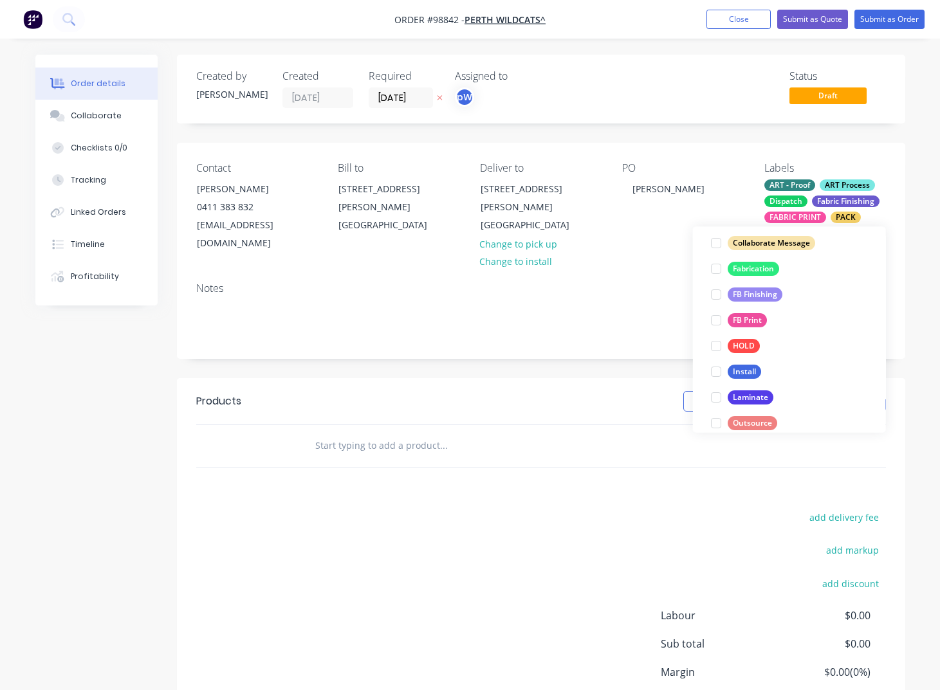
scroll to position [424, 0]
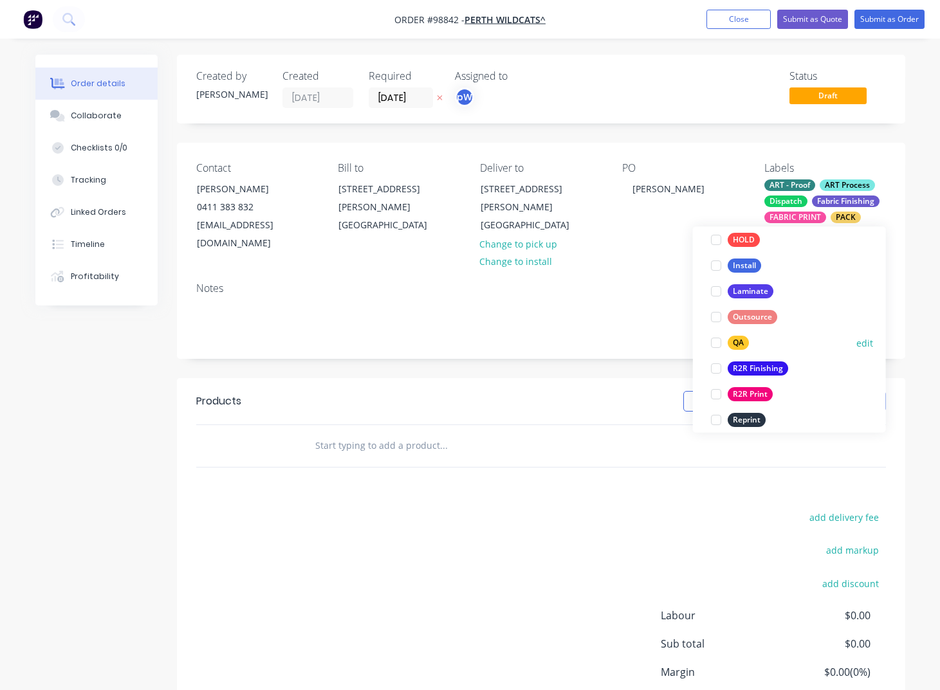
click at [742, 340] on div "QA" at bounding box center [738, 343] width 21 height 14
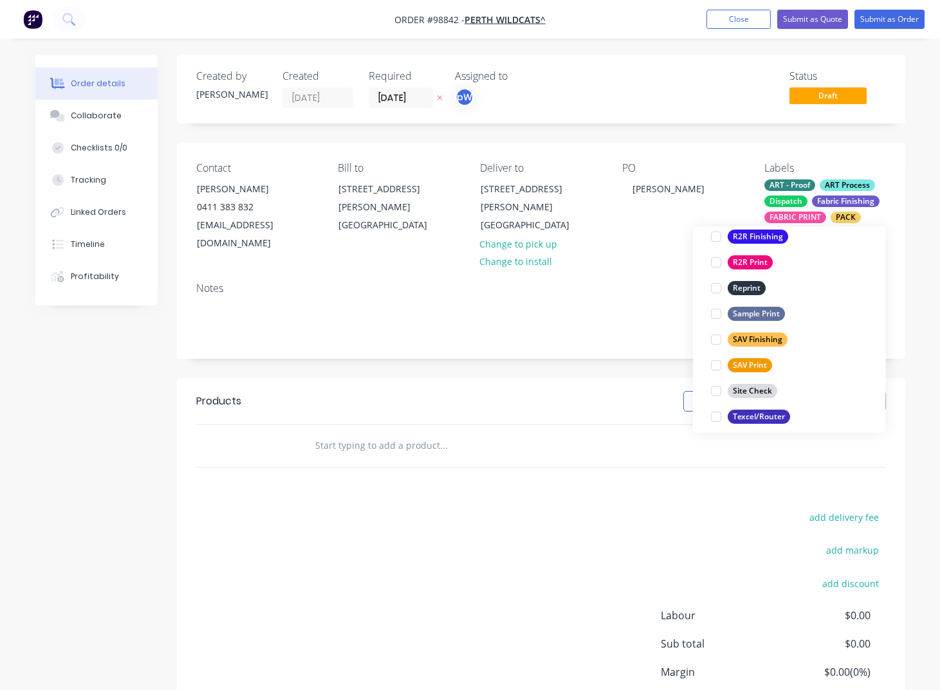
scroll to position [618, 0]
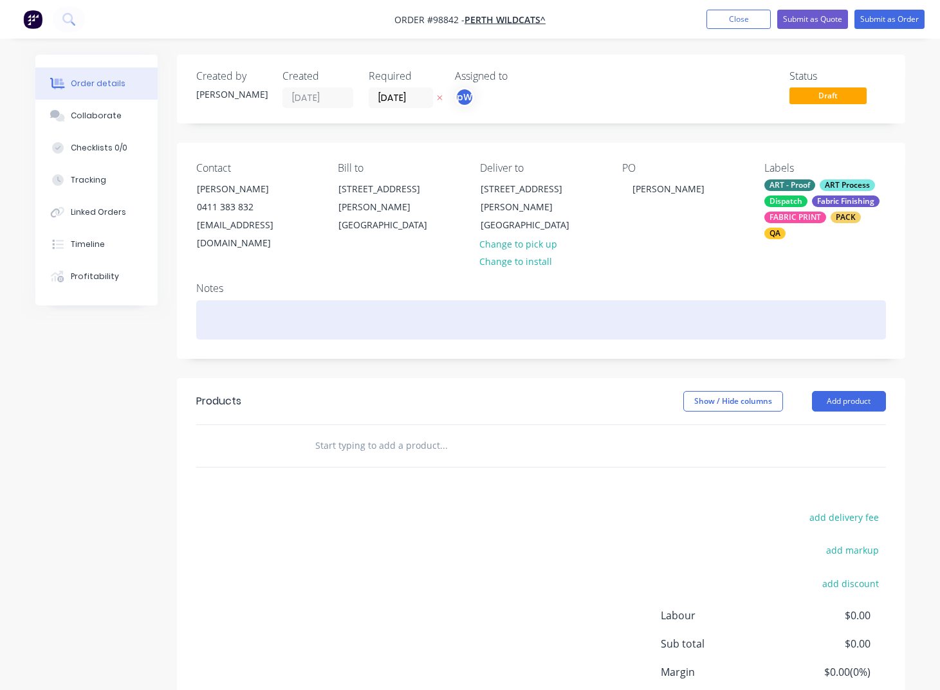
click at [313, 300] on div at bounding box center [541, 319] width 690 height 39
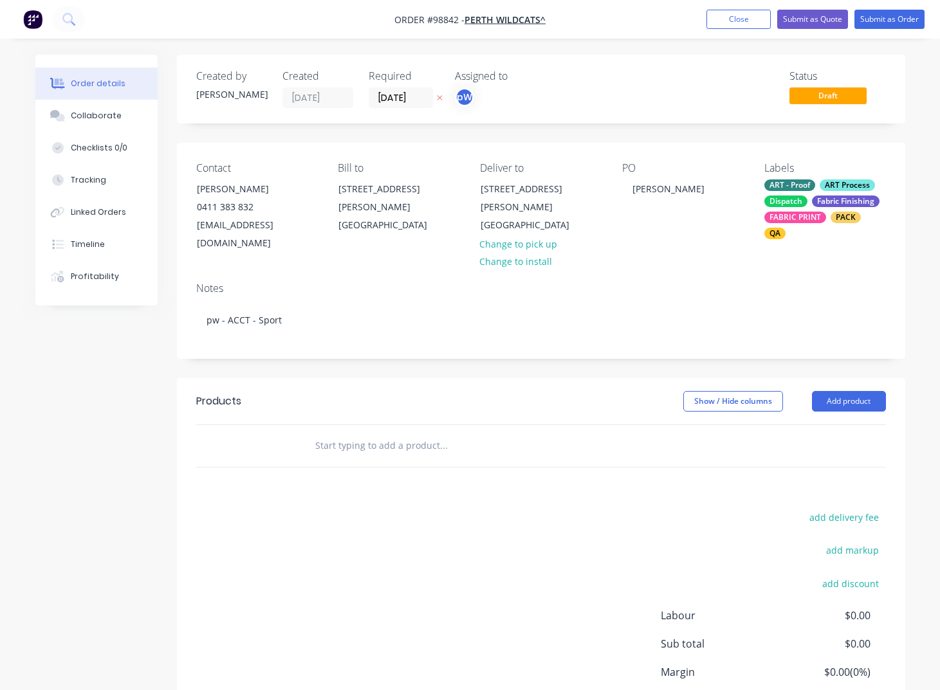
click at [329, 434] on input "text" at bounding box center [443, 446] width 257 height 26
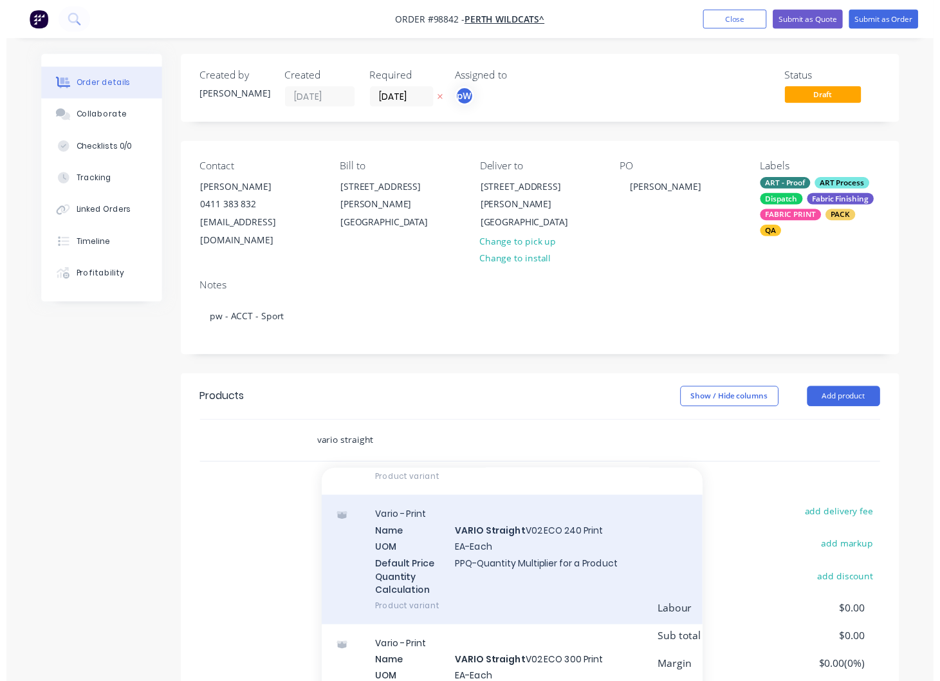
scroll to position [1983, 0]
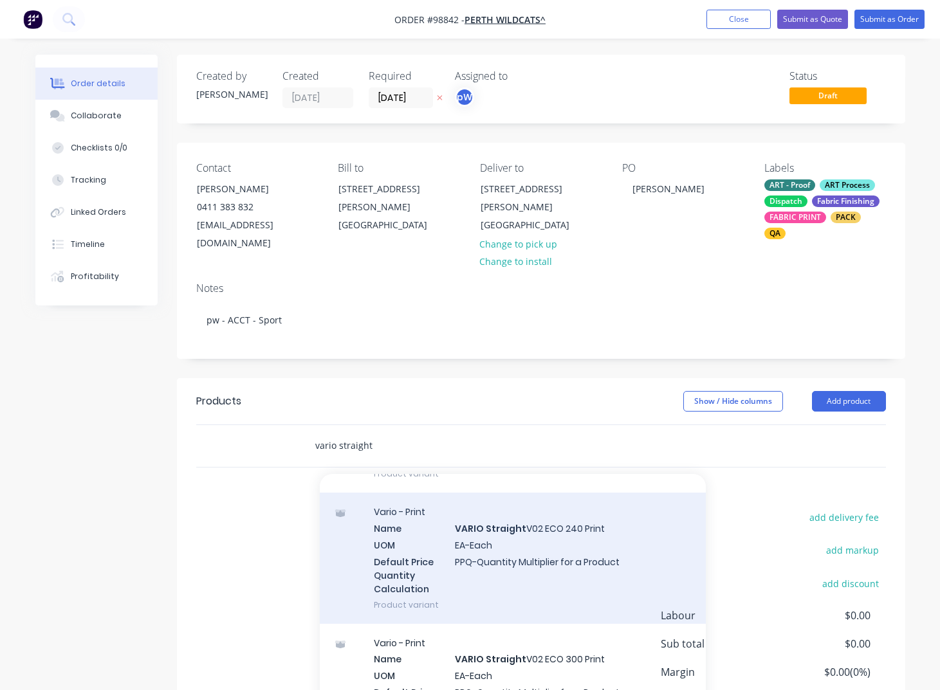
type input "vario straight"
click at [498, 550] on div "Vario - Print Name VARIO Straight V02 ECO 240 Print UOM EA-Each Default Price Q…" at bounding box center [513, 558] width 386 height 131
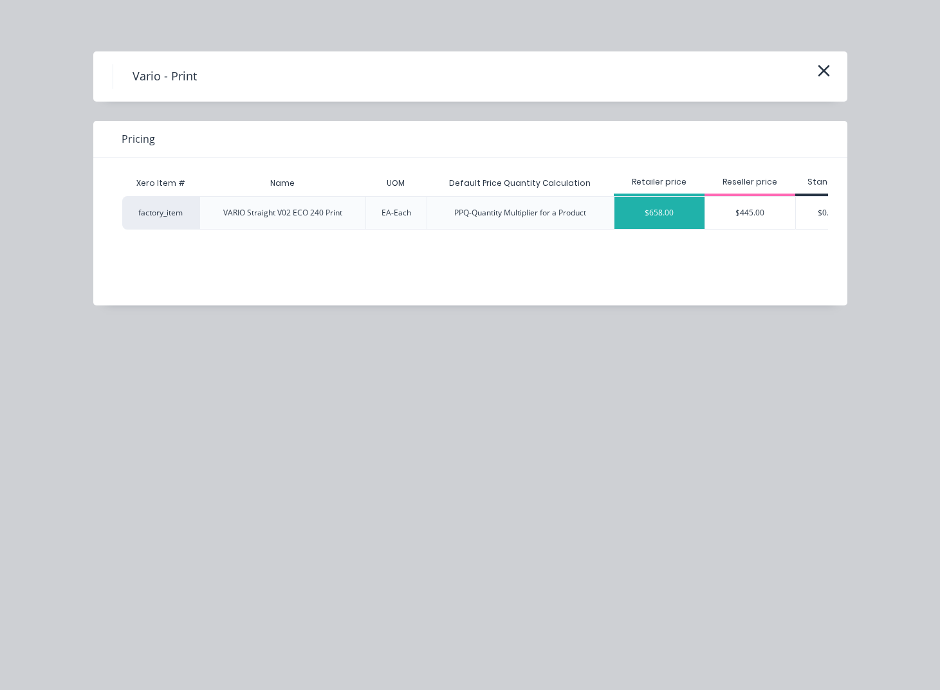
click at [673, 212] on div "$658.00" at bounding box center [659, 213] width 90 height 32
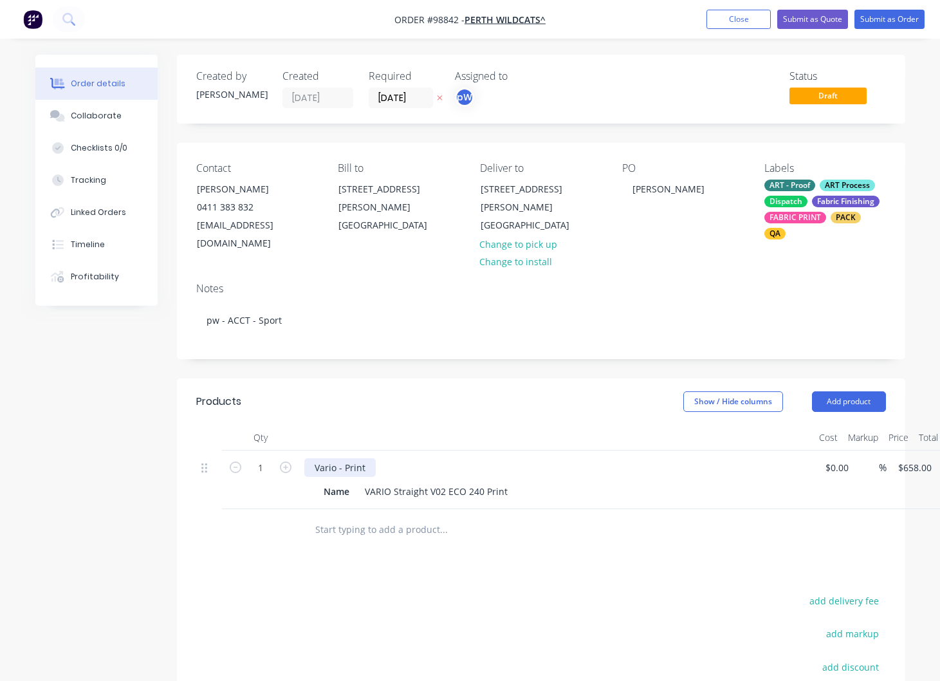
click at [373, 458] on div "Vario - Print" at bounding box center [339, 467] width 71 height 19
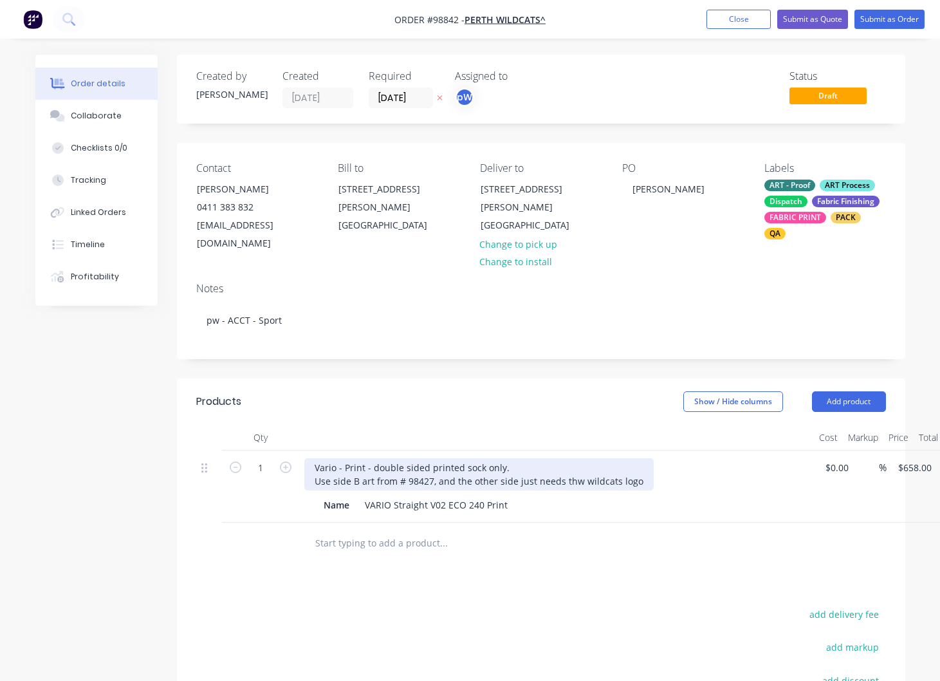
drag, startPoint x: 574, startPoint y: 463, endPoint x: 577, endPoint y: 471, distance: 8.8
click at [575, 464] on div "Vario - Print - double sided printed sock only. Use side B art from # 98427, an…" at bounding box center [478, 474] width 349 height 32
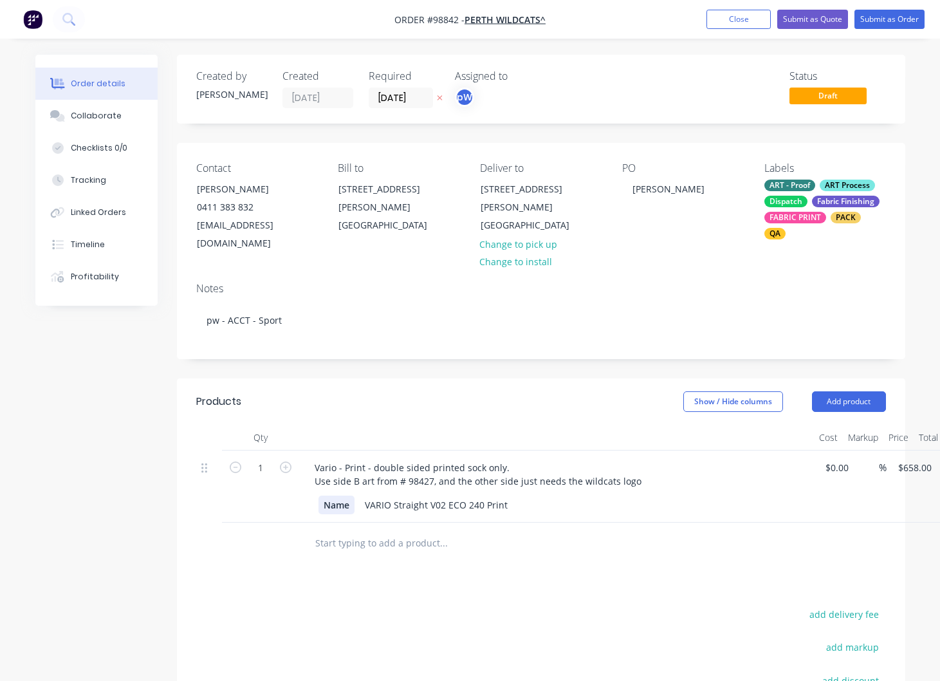
click at [351, 495] on div "Name" at bounding box center [336, 504] width 36 height 19
drag, startPoint x: 351, startPoint y: 486, endPoint x: 327, endPoint y: 491, distance: 23.9
click at [326, 495] on div "Name" at bounding box center [336, 504] width 36 height 19
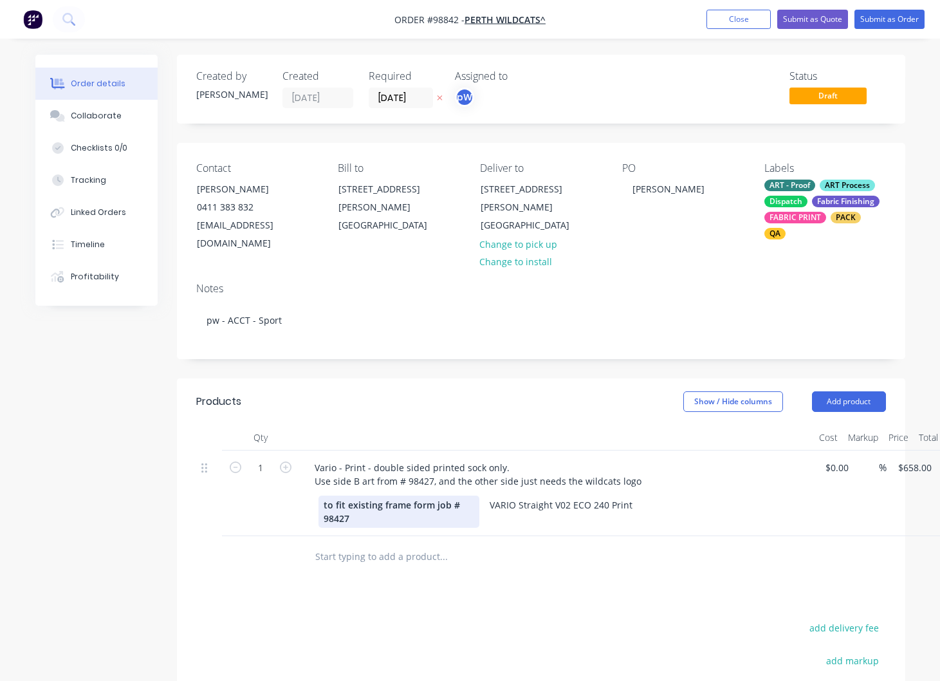
click at [421, 495] on div "to fit existing frame form job # 98427" at bounding box center [398, 511] width 161 height 32
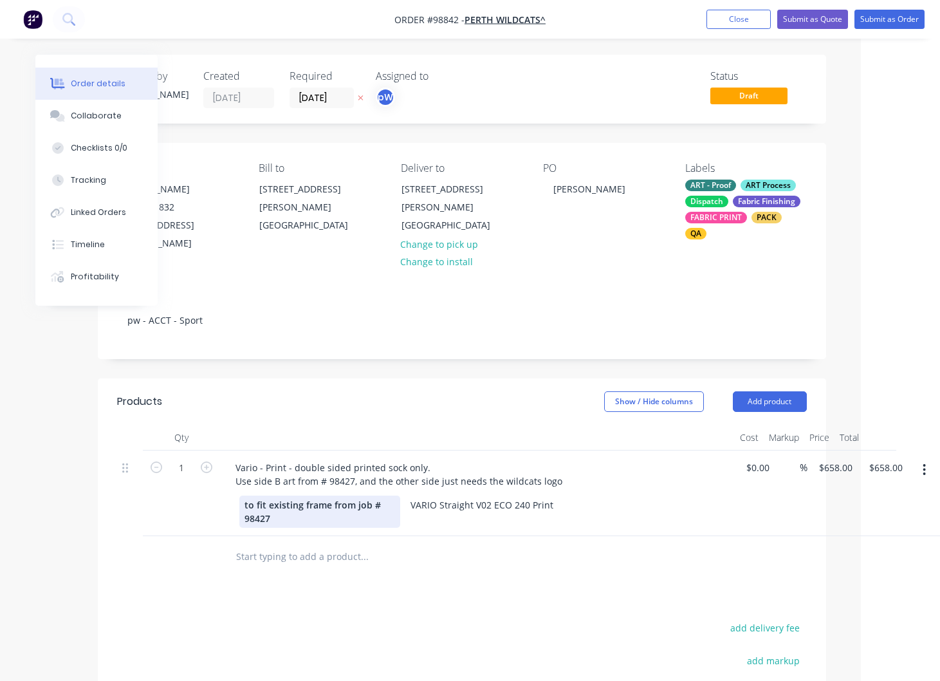
scroll to position [1, 79]
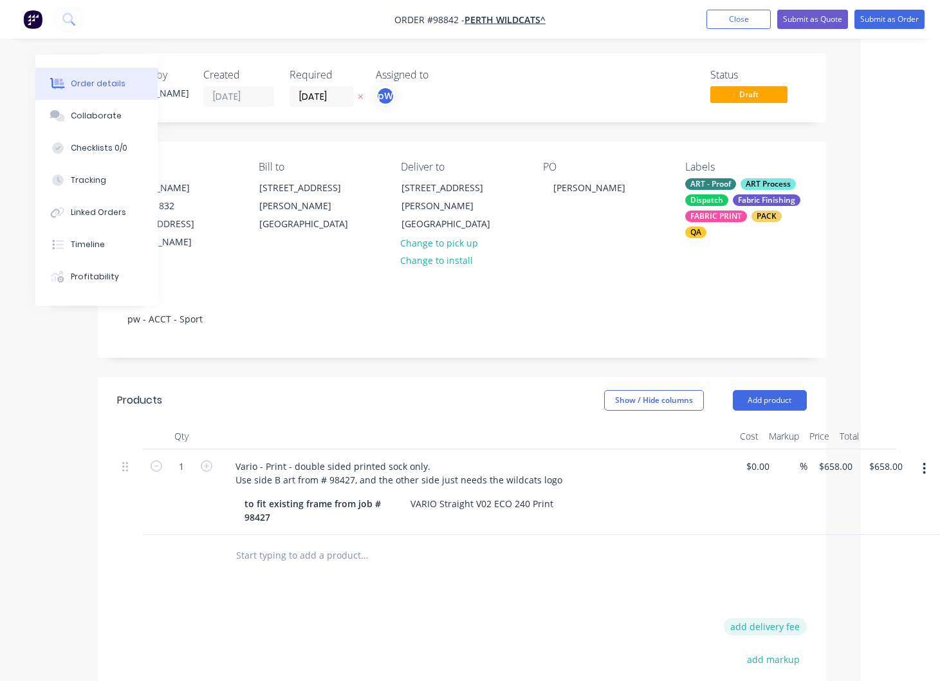
click at [765, 618] on button "add delivery fee" at bounding box center [765, 626] width 83 height 17
type input "55"
click at [754, 24] on button "Close" at bounding box center [738, 19] width 64 height 19
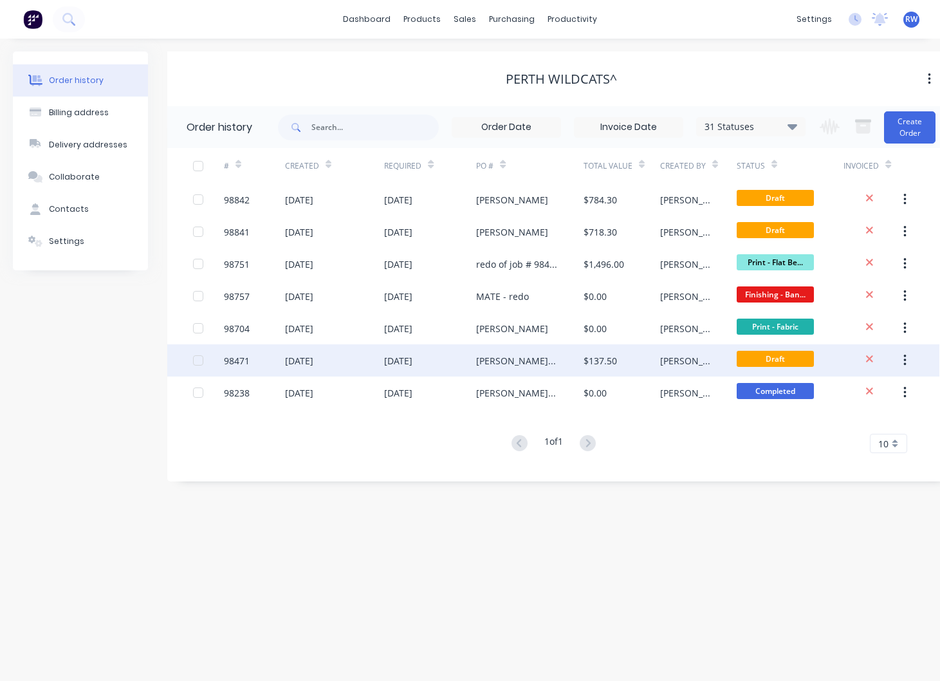
click at [243, 362] on div "98471" at bounding box center [237, 361] width 26 height 14
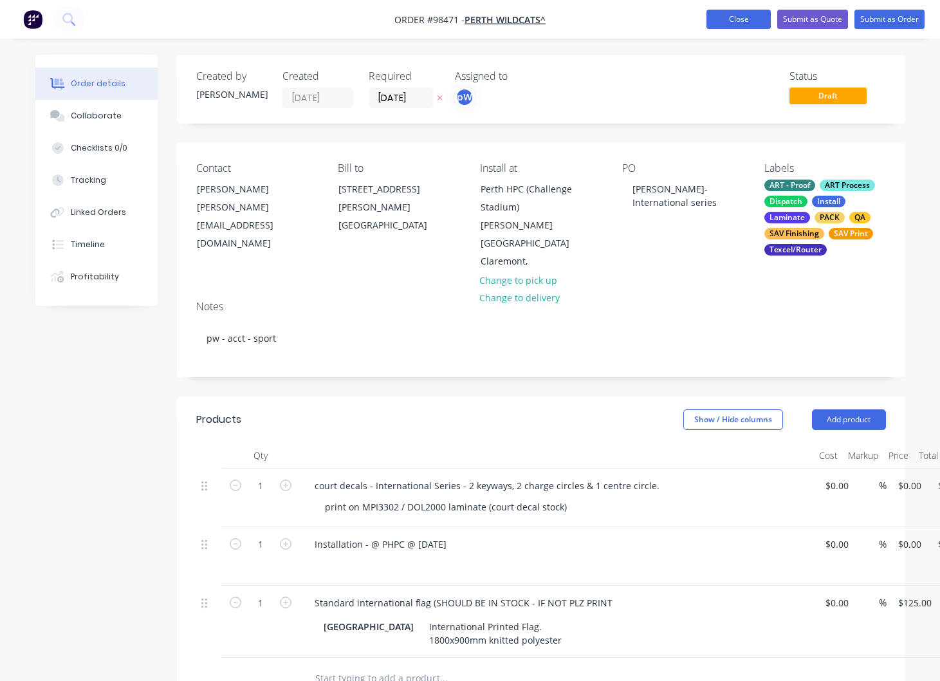
click at [732, 21] on button "Close" at bounding box center [738, 19] width 64 height 19
